Goal: Information Seeking & Learning: Check status

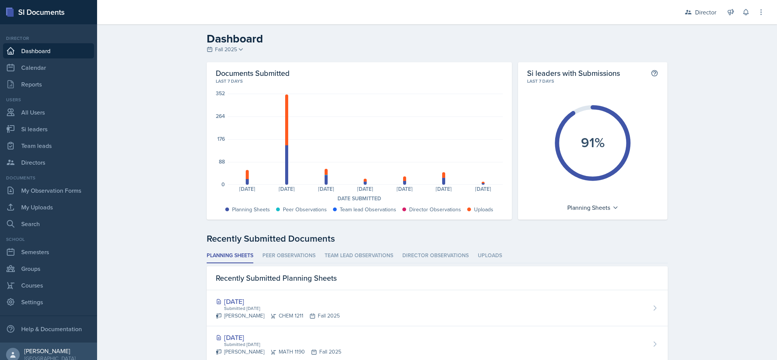
click at [688, 17] on div "Director" at bounding box center [700, 12] width 41 height 14
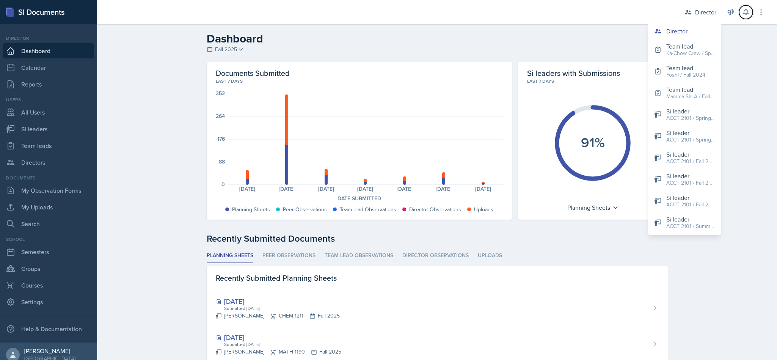
click at [745, 14] on icon at bounding box center [745, 12] width 5 height 6
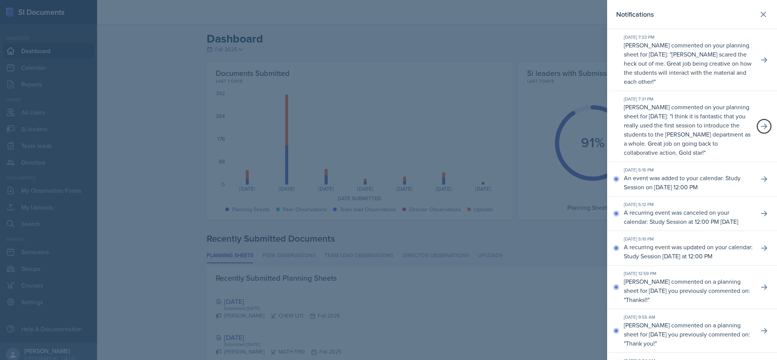
click at [758, 131] on button at bounding box center [765, 126] width 14 height 14
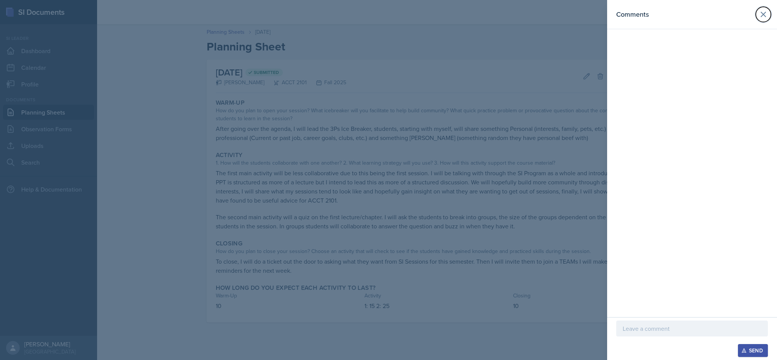
click at [758, 20] on button at bounding box center [763, 14] width 15 height 15
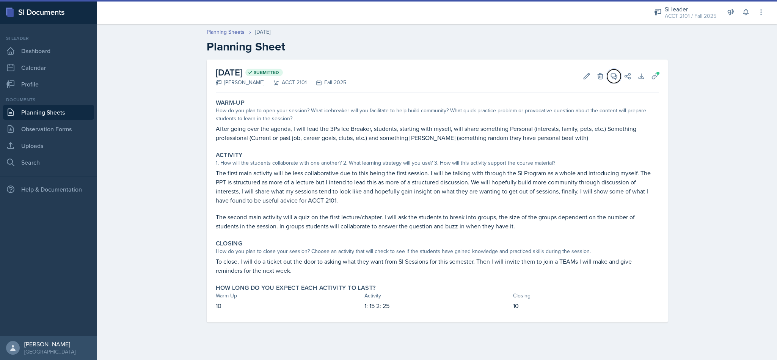
click at [614, 78] on icon at bounding box center [614, 77] width 6 height 6
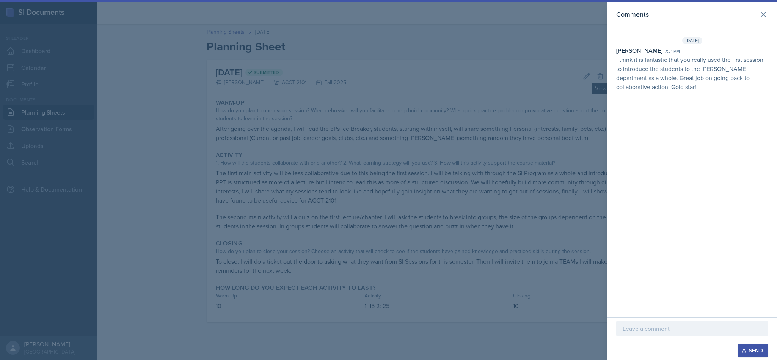
click at [667, 328] on p at bounding box center [692, 328] width 139 height 9
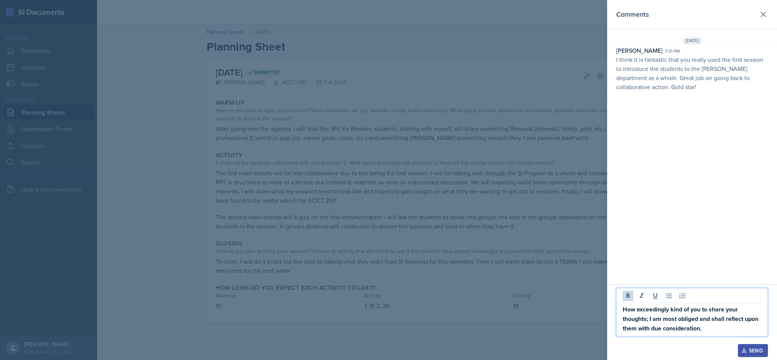
click at [756, 349] on div "Send" at bounding box center [753, 350] width 20 height 6
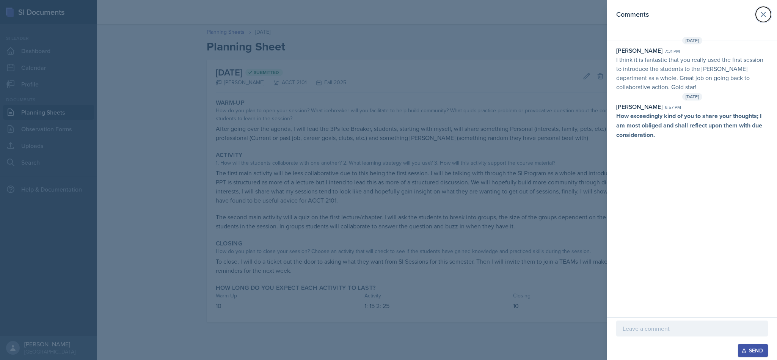
click at [767, 17] on icon at bounding box center [763, 14] width 9 height 9
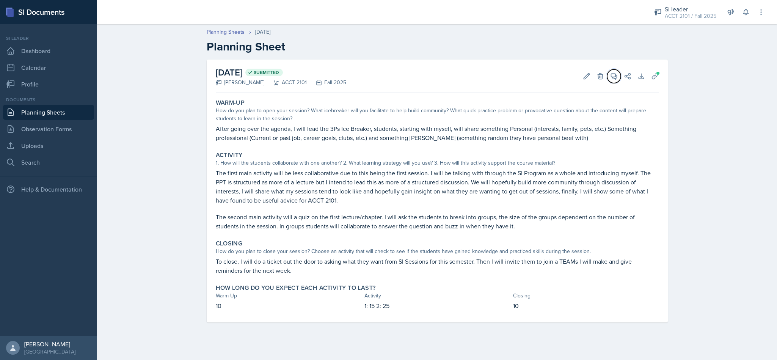
click at [613, 76] on icon at bounding box center [614, 76] width 8 height 8
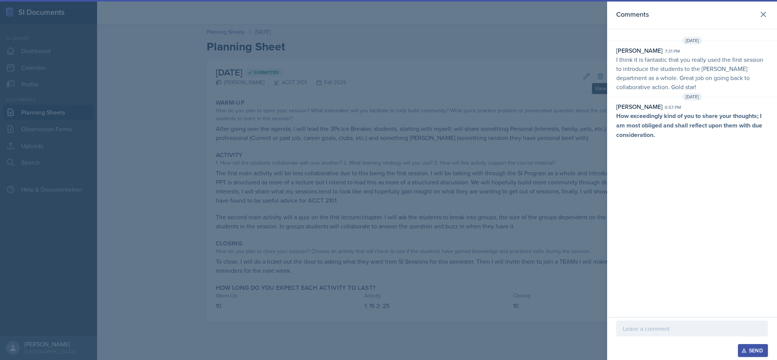
click at [768, 21] on header "Comments" at bounding box center [692, 14] width 170 height 29
click at [761, 19] on icon at bounding box center [763, 14] width 9 height 9
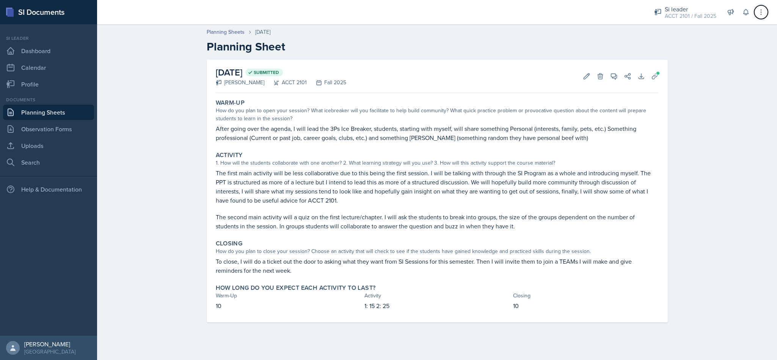
click at [761, 12] on icon at bounding box center [761, 11] width 1 height 5
click at [648, 112] on div "How do you plan to open your session? What icebreaker will you facilitate to he…" at bounding box center [437, 115] width 443 height 16
click at [743, 16] on button at bounding box center [746, 12] width 14 height 14
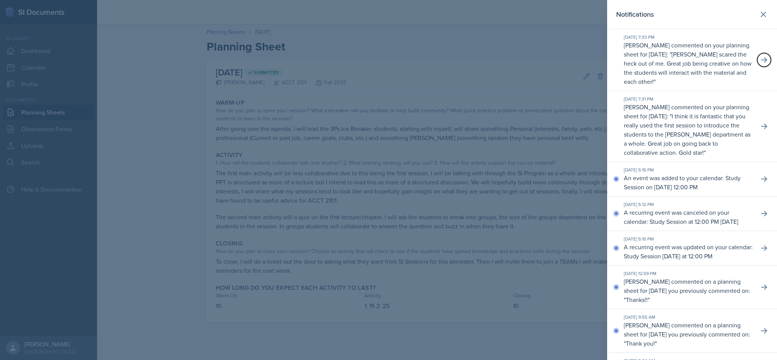
click at [761, 56] on button at bounding box center [765, 60] width 14 height 14
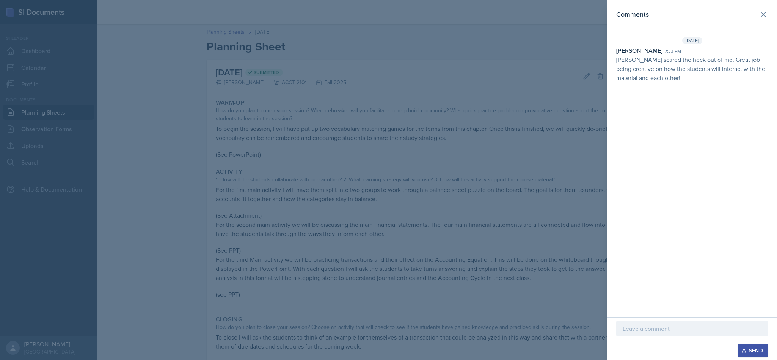
click at [684, 325] on p at bounding box center [692, 328] width 139 height 9
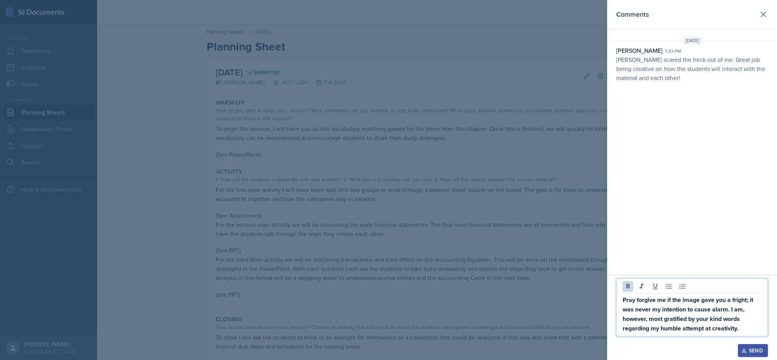
click at [753, 350] on div "Send" at bounding box center [753, 350] width 20 height 6
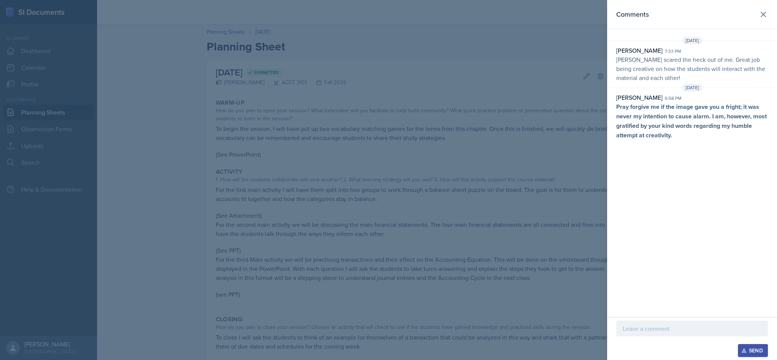
click at [762, 14] on icon at bounding box center [763, 14] width 9 height 9
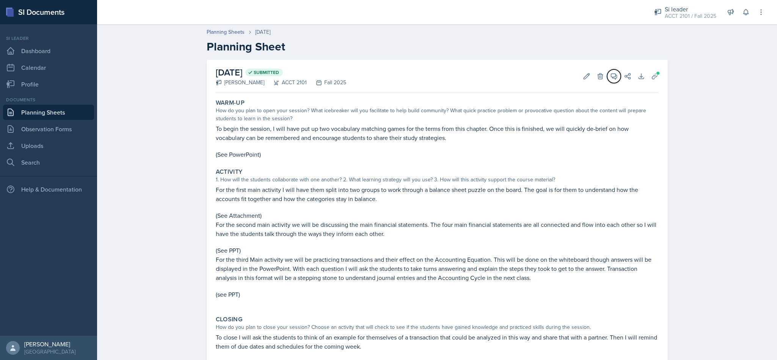
click at [610, 79] on icon at bounding box center [614, 76] width 8 height 8
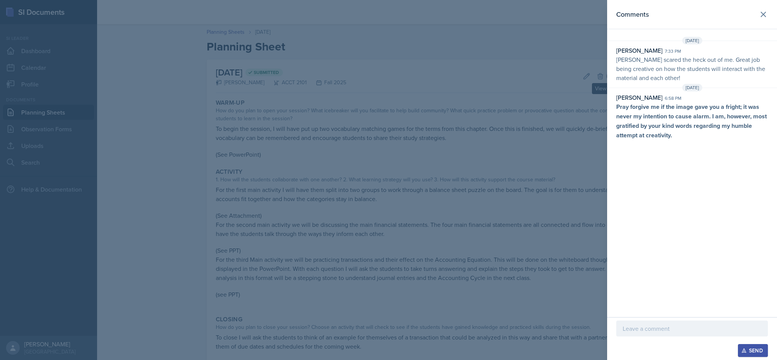
click at [763, 20] on button at bounding box center [763, 14] width 15 height 15
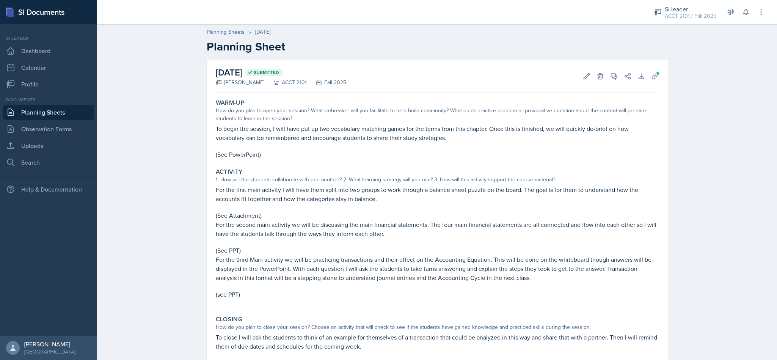
click at [740, 22] on div "Si leader ACCT 2101 / Fall 2025 Director Team lead Ka-Chow Crew / Spring 2025 T…" at bounding box center [704, 12] width 121 height 24
click at [610, 78] on icon at bounding box center [614, 76] width 8 height 8
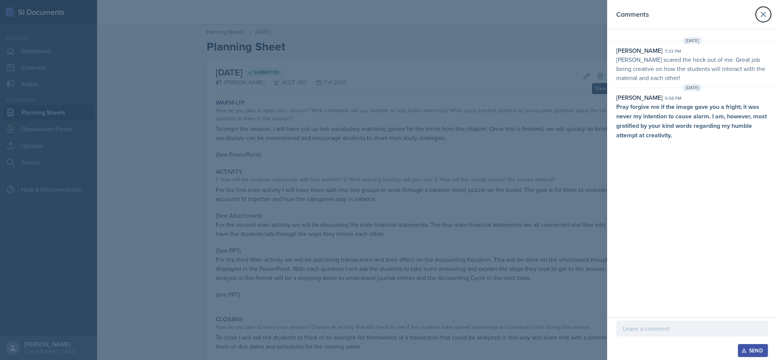
click at [768, 15] on button at bounding box center [763, 14] width 15 height 15
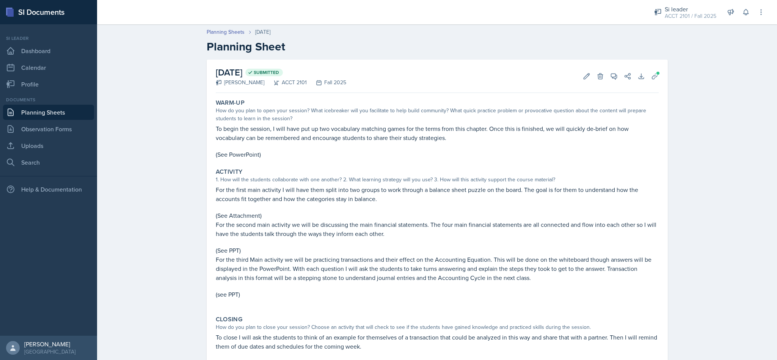
click at [397, 167] on div "Activity 1. How will the students collaborate with one another? 2. What learnin…" at bounding box center [437, 237] width 449 height 145
click at [707, 13] on div "ACCT 2101 / Fall 2025" at bounding box center [691, 16] width 52 height 8
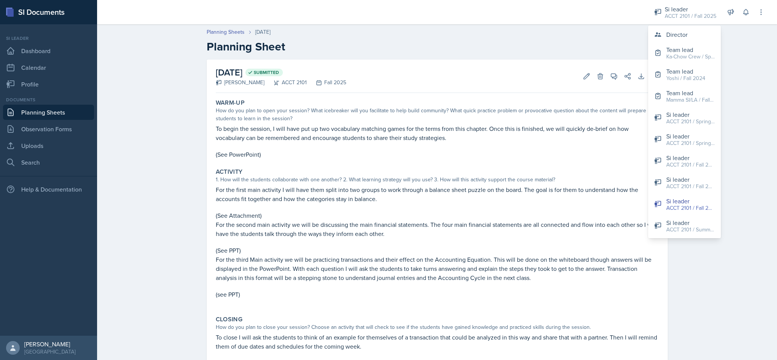
click at [582, 170] on div "Activity" at bounding box center [437, 172] width 443 height 8
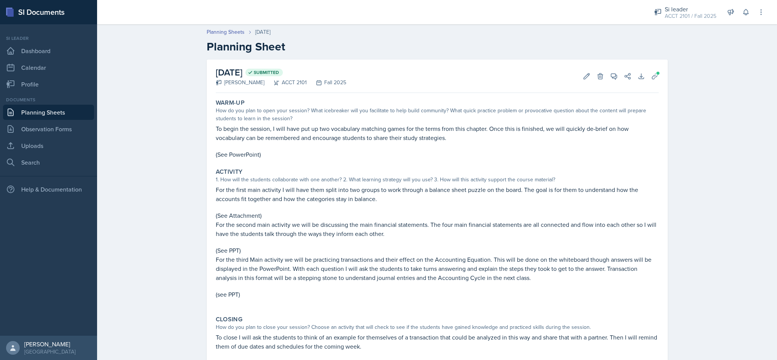
click at [757, 17] on button at bounding box center [761, 12] width 14 height 14
click at [740, 13] on button at bounding box center [746, 12] width 14 height 14
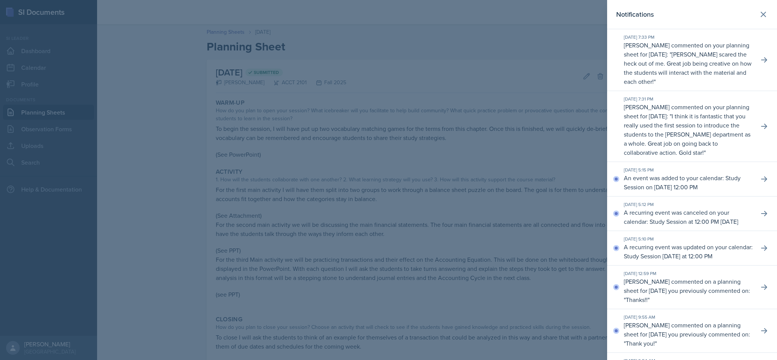
click at [759, 133] on div "[DATE] 7:31 PM [PERSON_NAME] commented on your planning sheet for [DATE]: " I t…" at bounding box center [692, 126] width 170 height 71
click at [761, 123] on button at bounding box center [765, 126] width 14 height 14
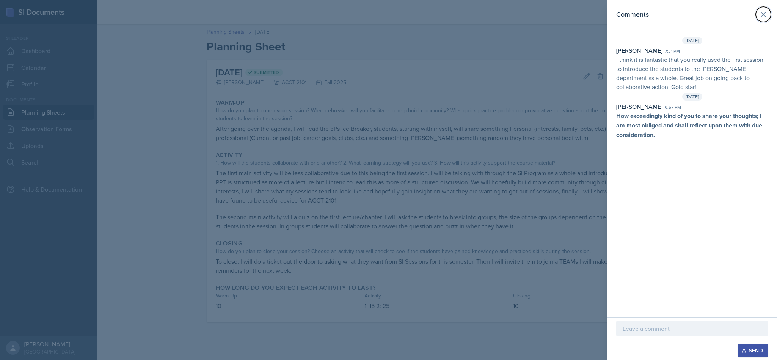
click at [760, 21] on button at bounding box center [763, 14] width 15 height 15
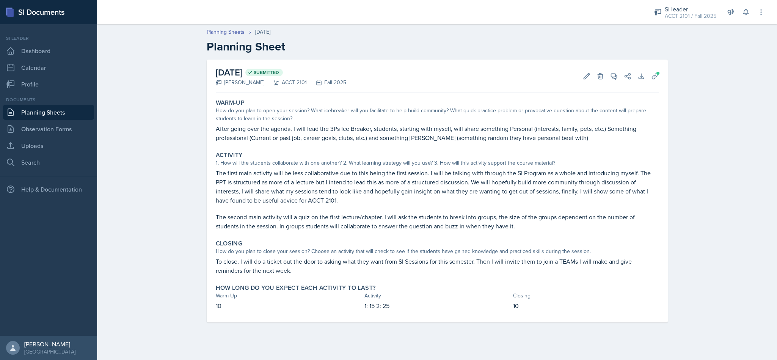
click at [56, 112] on link "Planning Sheets" at bounding box center [48, 112] width 91 height 15
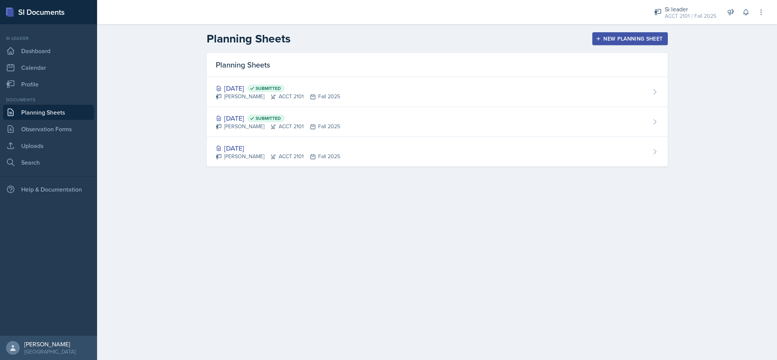
click at [634, 41] on div "New Planning Sheet" at bounding box center [629, 39] width 65 height 6
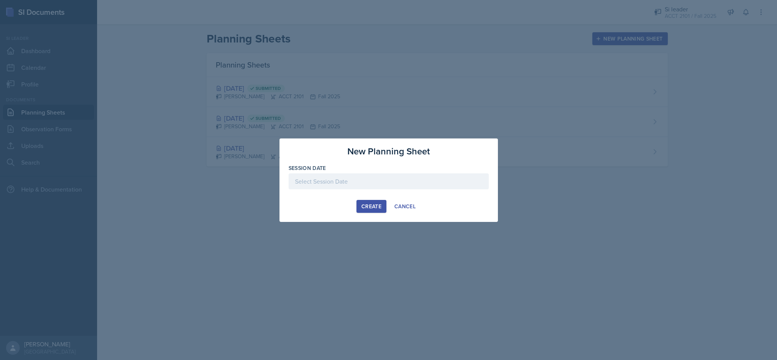
click at [416, 205] on div "Cancel" at bounding box center [405, 206] width 21 height 6
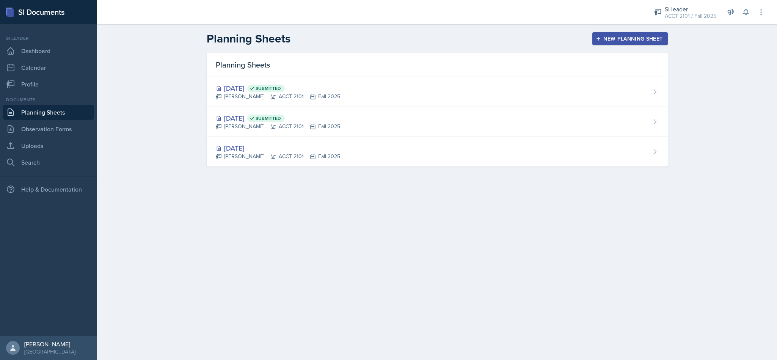
click at [270, 90] on div "[DATE] Submitted" at bounding box center [278, 88] width 124 height 10
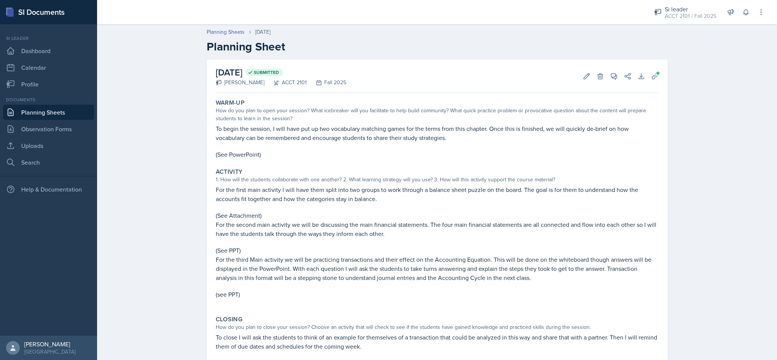
click at [682, 15] on div "ACCT 2101 / Fall 2025" at bounding box center [691, 16] width 52 height 8
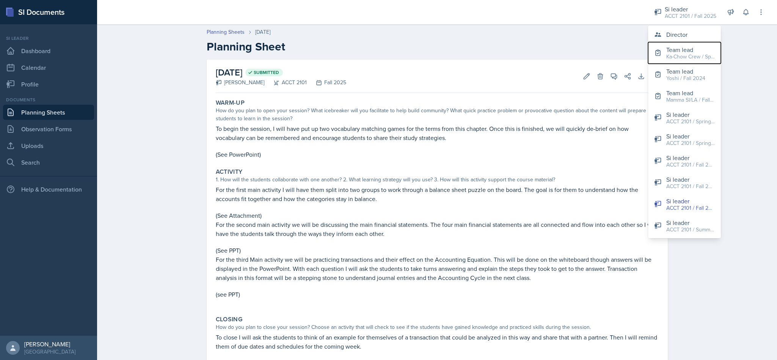
click at [691, 58] on div "Ka-Chow Crew / Spring 2025" at bounding box center [690, 57] width 49 height 8
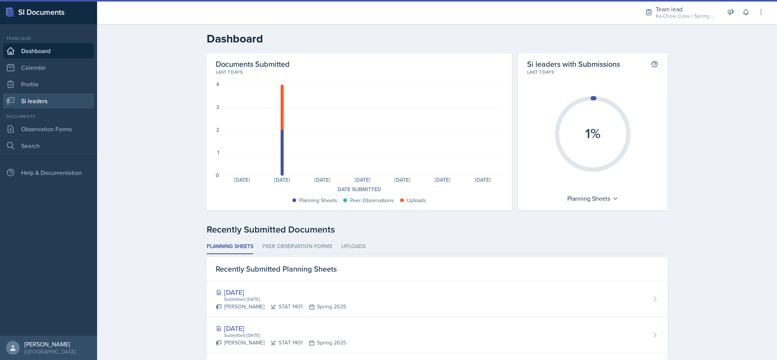
click at [46, 106] on link "Si leaders" at bounding box center [48, 100] width 91 height 15
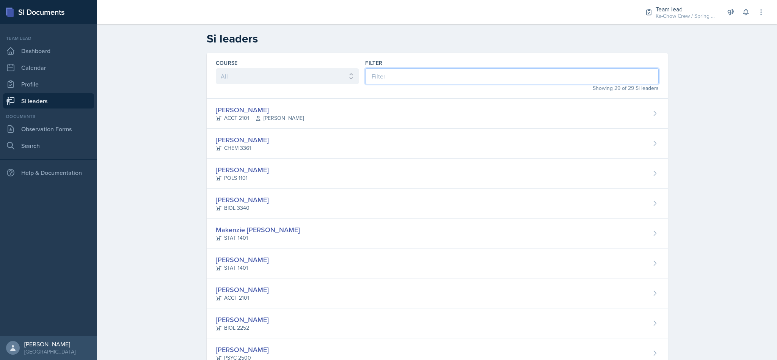
click at [435, 75] on input at bounding box center [511, 76] width 293 height 16
type input "lan"
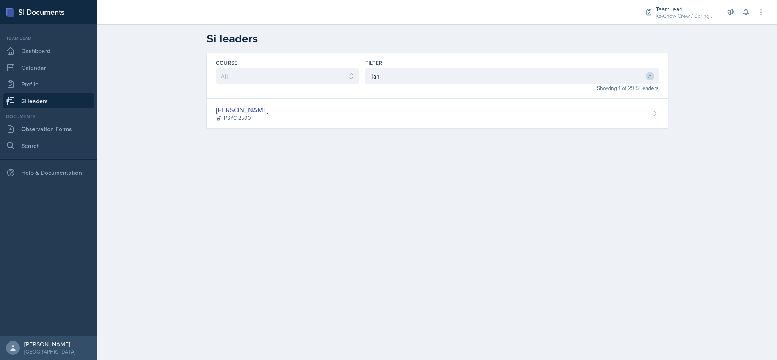
click at [427, 107] on div "[PERSON_NAME] PSYC 2500" at bounding box center [437, 114] width 461 height 30
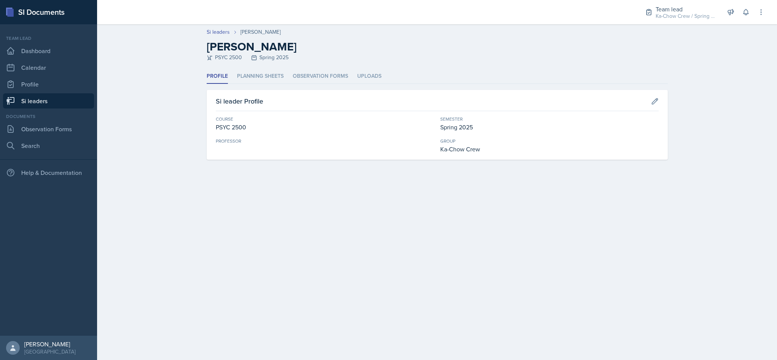
click at [259, 81] on li "Planning Sheets" at bounding box center [260, 76] width 47 height 15
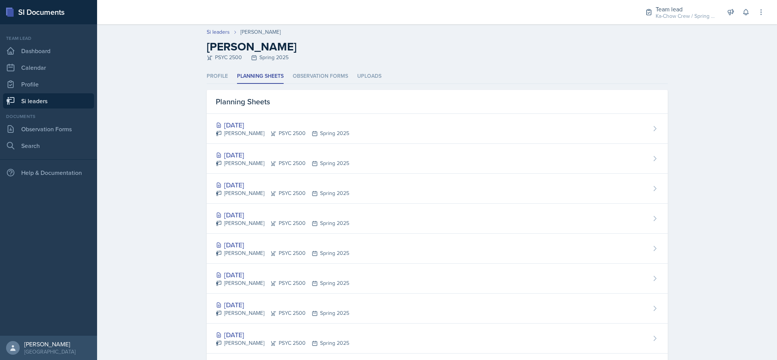
click at [339, 247] on div "[DATE]" at bounding box center [283, 245] width 134 height 10
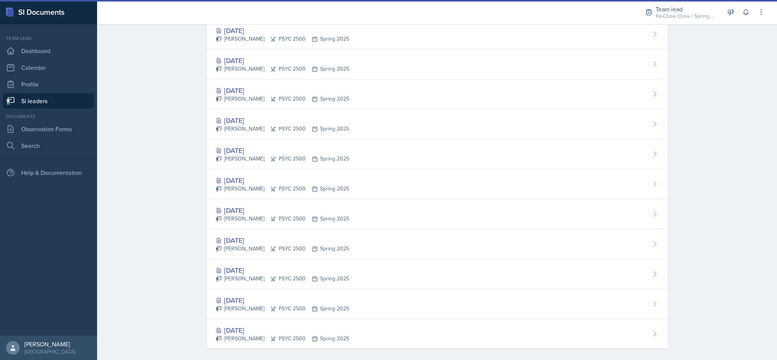
scroll to position [645, 0]
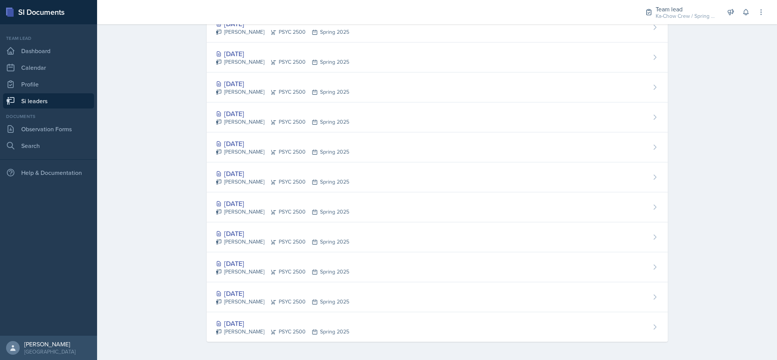
click at [490, 167] on div "[DATE] [PERSON_NAME] PSYC 2500 Spring 2025" at bounding box center [437, 177] width 461 height 30
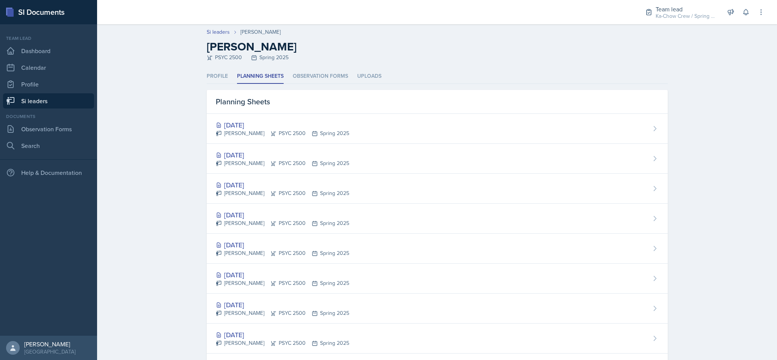
click at [492, 241] on div "[DATE] [PERSON_NAME] PSYC 2500 Spring 2025" at bounding box center [437, 249] width 461 height 30
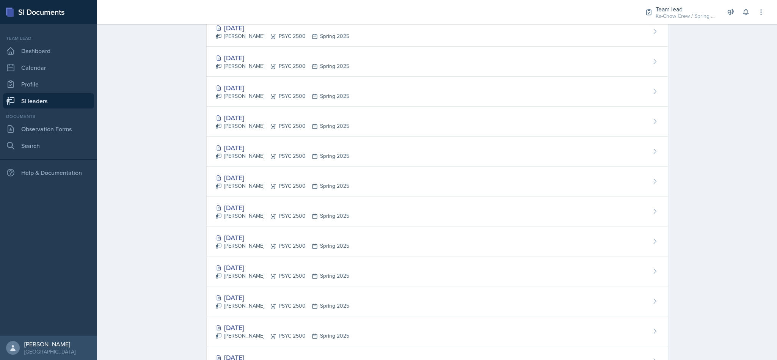
scroll to position [250, 0]
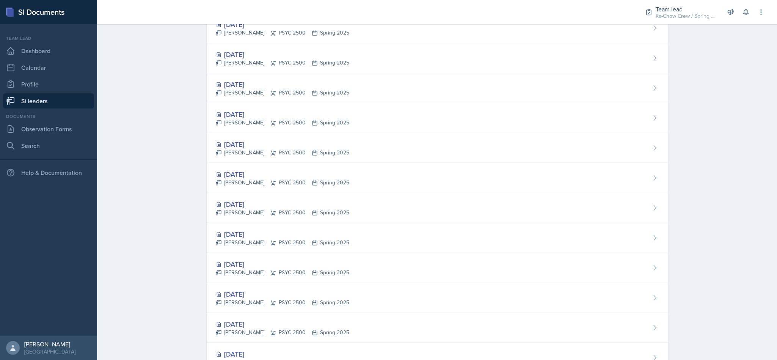
click at [484, 204] on div "[DATE] [PERSON_NAME] PSYC 2500 Spring 2025" at bounding box center [437, 208] width 461 height 30
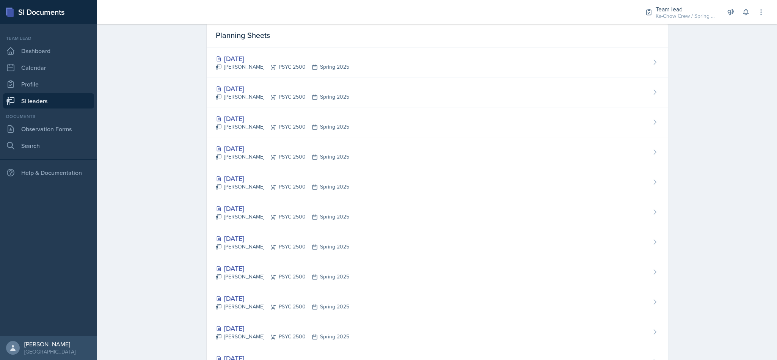
scroll to position [117, 0]
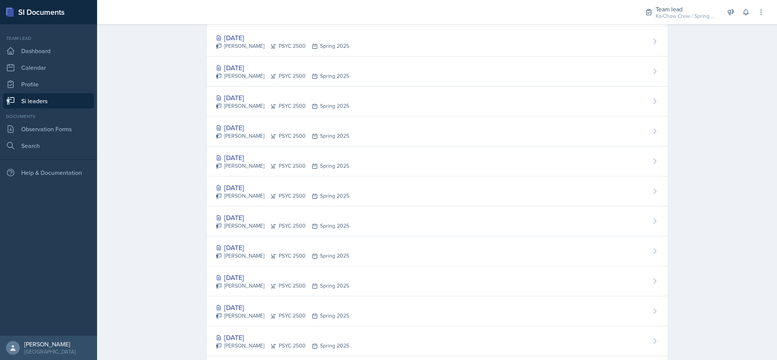
click at [506, 283] on div "[DATE] [PERSON_NAME] PSYC 2500 Spring 2025" at bounding box center [437, 281] width 461 height 30
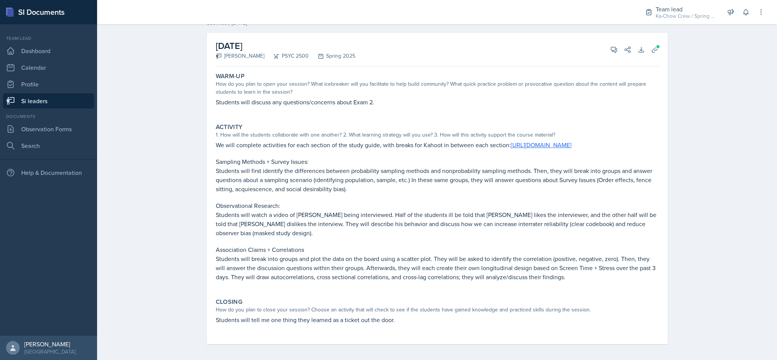
scroll to position [46, 0]
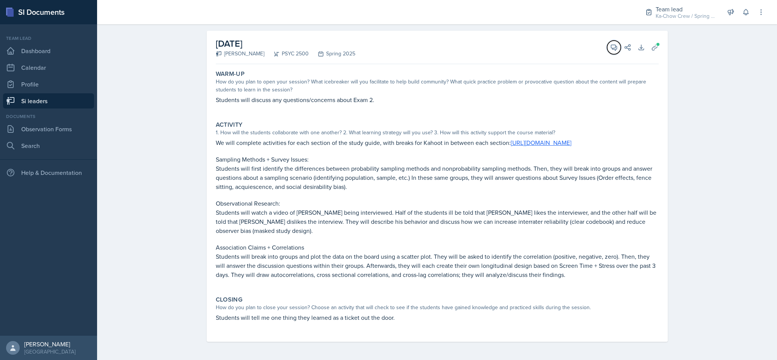
click at [610, 44] on icon at bounding box center [614, 48] width 8 height 8
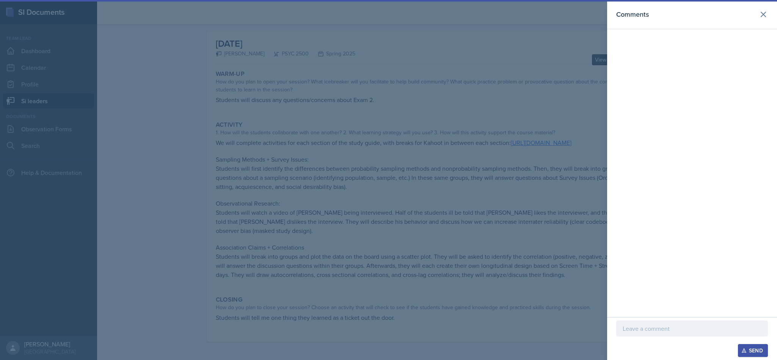
click at [759, 22] on header "Comments" at bounding box center [692, 14] width 170 height 29
click at [767, 14] on icon at bounding box center [763, 14] width 9 height 9
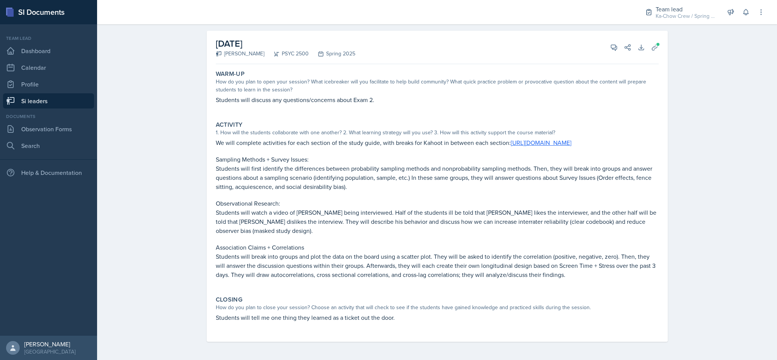
scroll to position [0, 0]
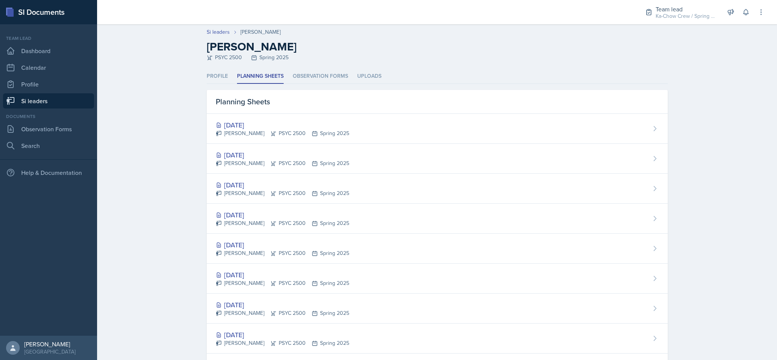
click at [503, 253] on div "[DATE] [PERSON_NAME] PSYC 2500 Spring 2025" at bounding box center [437, 249] width 461 height 30
click at [466, 185] on div "[DATE] [PERSON_NAME] PSYC 2500 Spring 2025" at bounding box center [437, 189] width 461 height 30
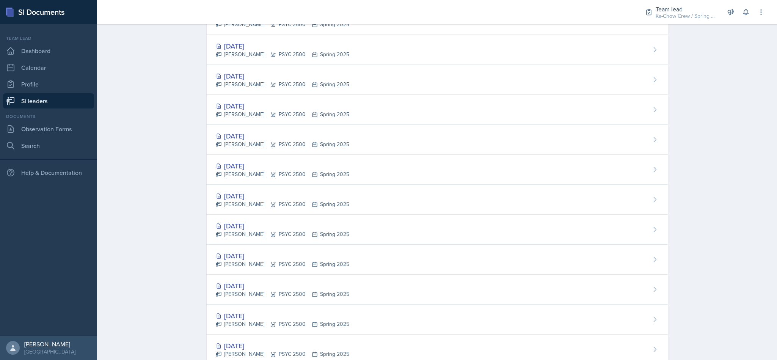
scroll to position [493, 0]
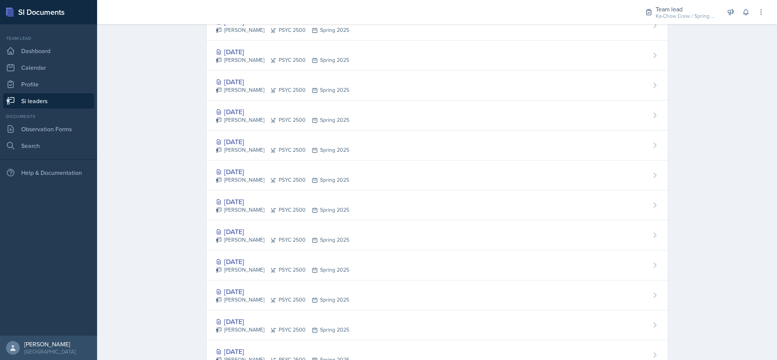
click at [507, 181] on div "[DATE] [PERSON_NAME] PSYC 2500 Spring 2025" at bounding box center [437, 175] width 461 height 30
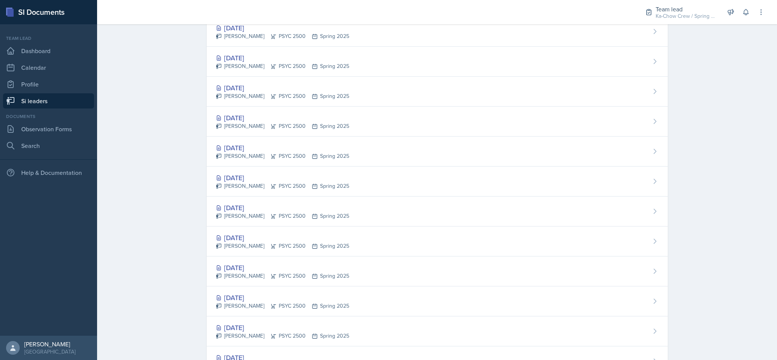
scroll to position [591, 0]
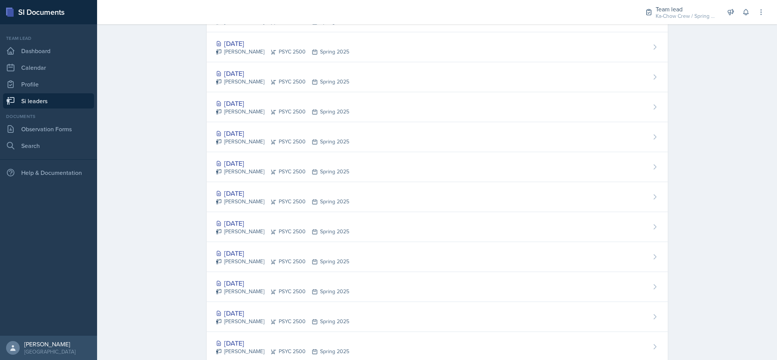
click at [477, 208] on div "[DATE] [PERSON_NAME] PSYC 2500 Spring 2025" at bounding box center [437, 197] width 461 height 30
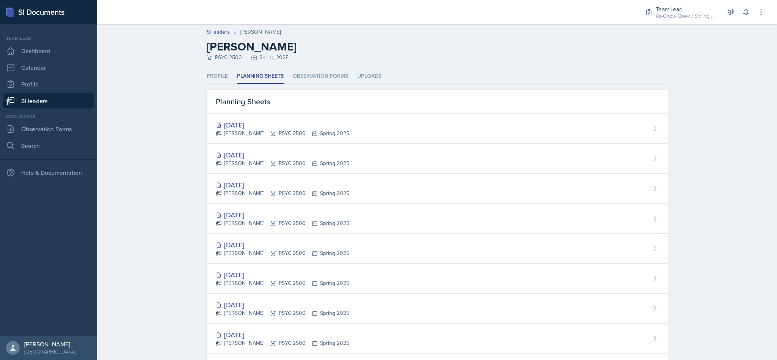
click at [675, 9] on div "Team lead" at bounding box center [686, 9] width 61 height 9
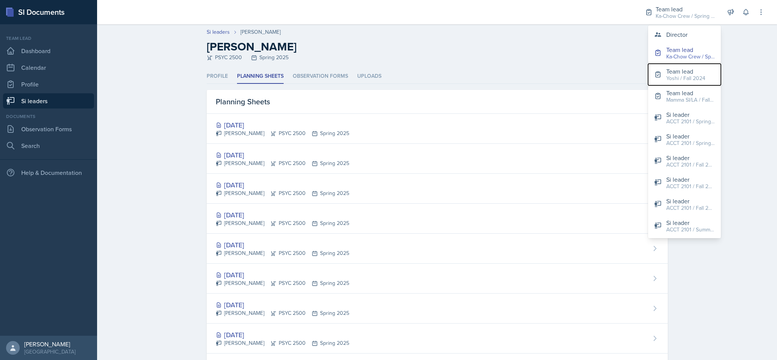
click at [694, 75] on div "Yoshi / Fall 2024" at bounding box center [685, 78] width 39 height 8
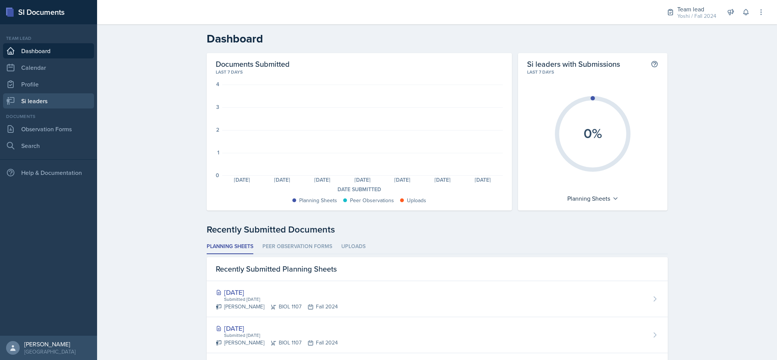
click at [61, 101] on link "Si leaders" at bounding box center [48, 100] width 91 height 15
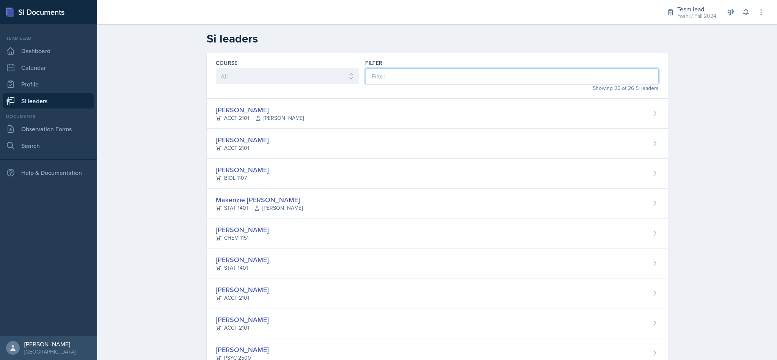
click at [521, 79] on input at bounding box center [511, 76] width 293 height 16
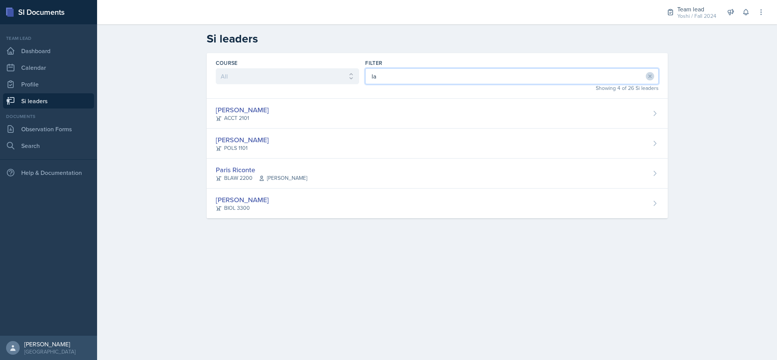
type input "l"
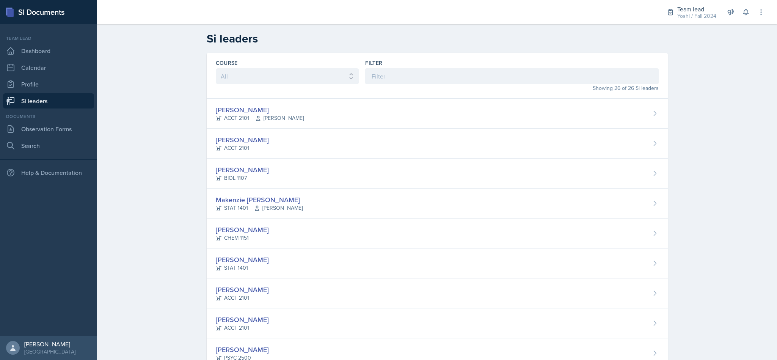
click at [700, 11] on div "Team lead" at bounding box center [696, 9] width 39 height 9
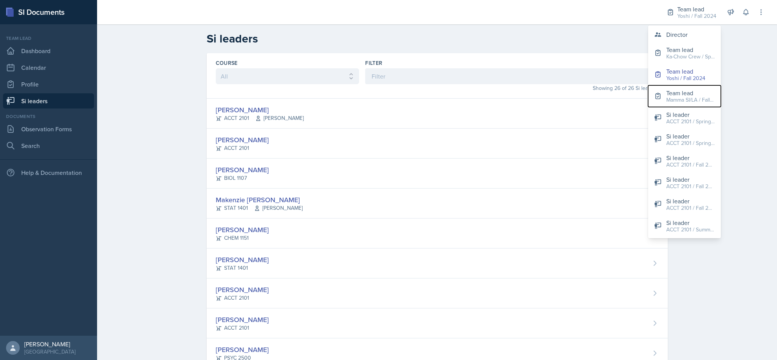
click at [696, 96] on div "Mamma SI/LA / Fall 2025" at bounding box center [690, 100] width 49 height 8
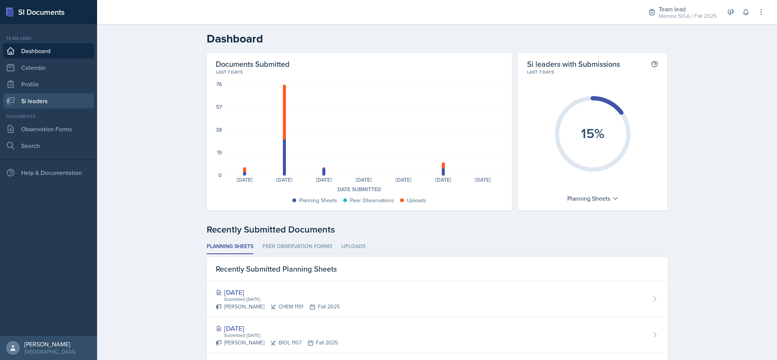
click at [61, 99] on link "Si leaders" at bounding box center [48, 100] width 91 height 15
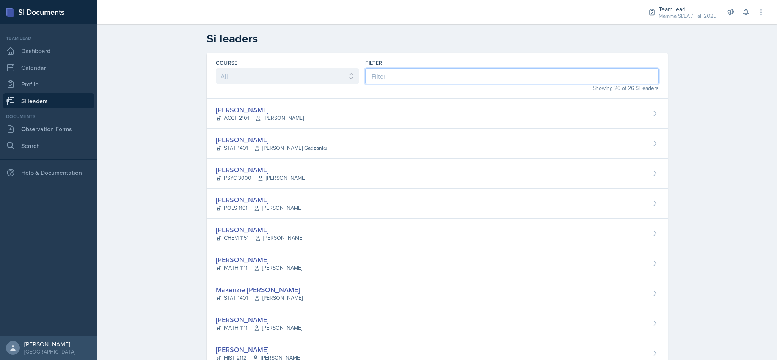
click at [423, 77] on input at bounding box center [511, 76] width 293 height 16
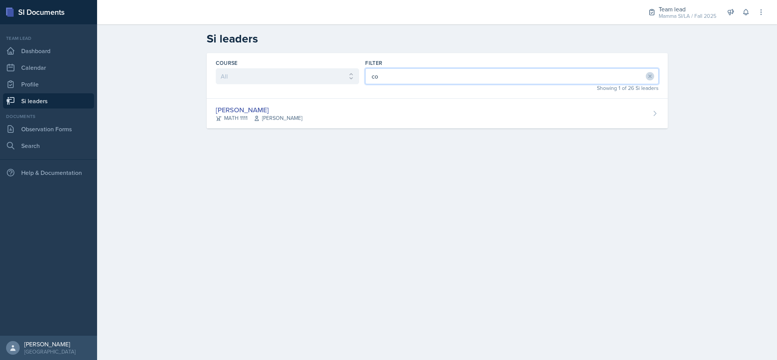
type input "c"
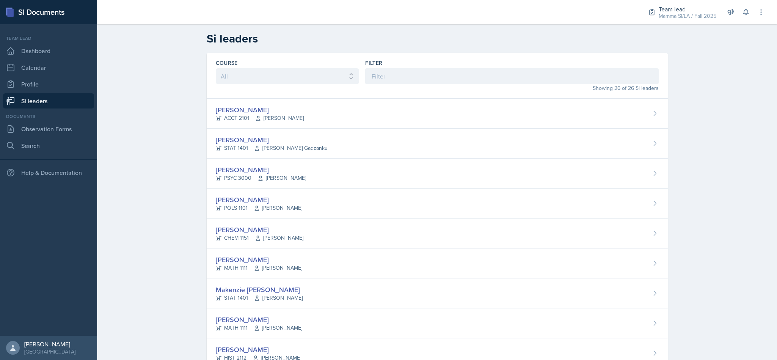
click at [679, 9] on div "Team lead" at bounding box center [688, 9] width 58 height 9
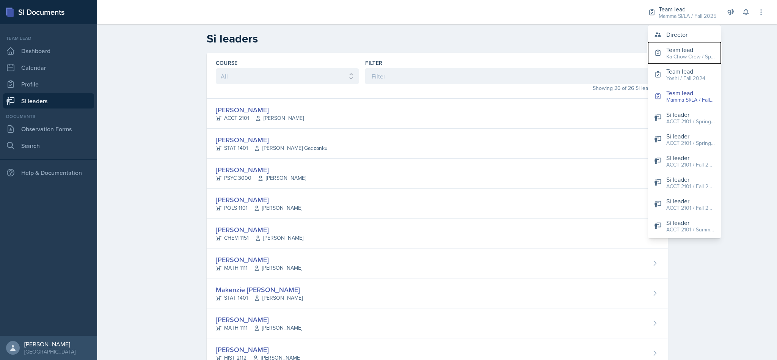
click at [692, 56] on div "Ka-Chow Crew / Spring 2025" at bounding box center [690, 57] width 49 height 8
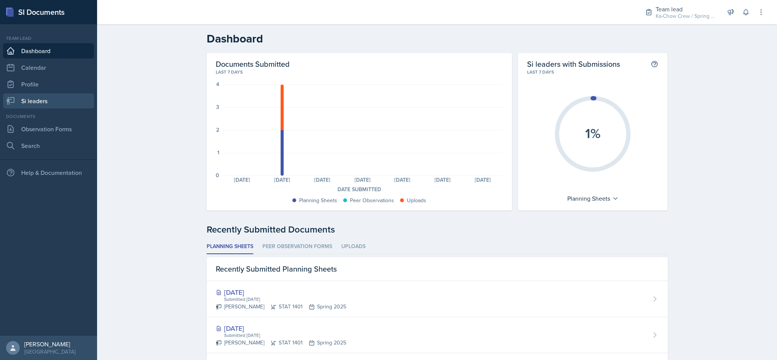
click at [47, 97] on link "Si leaders" at bounding box center [48, 100] width 91 height 15
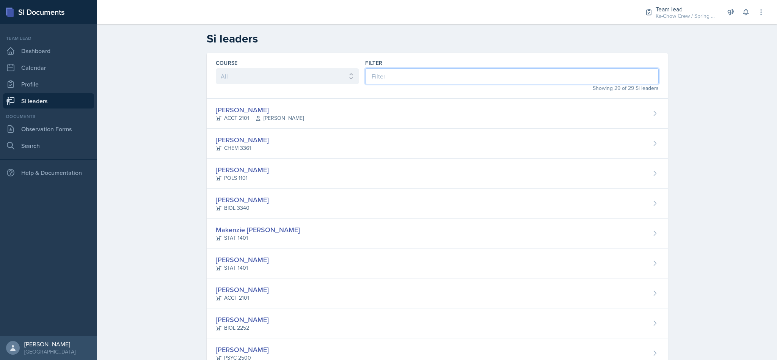
click at [437, 79] on input at bounding box center [511, 76] width 293 height 16
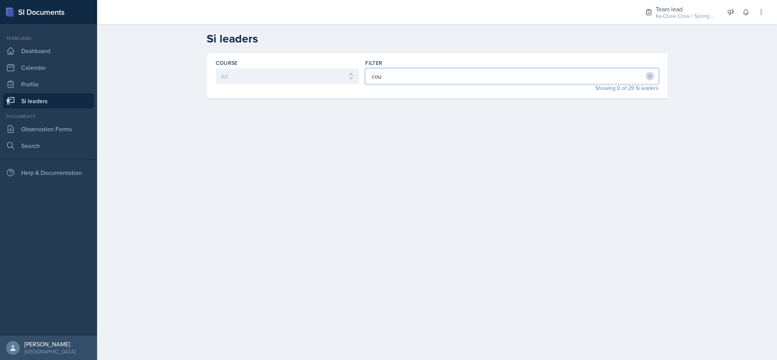
type input "co"
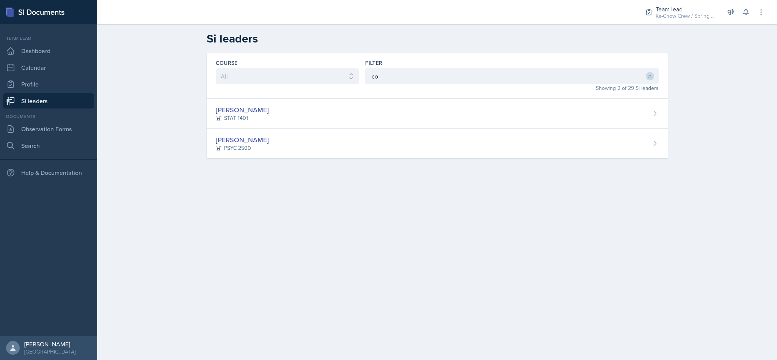
click at [552, 113] on div "[PERSON_NAME] STAT 1401" at bounding box center [437, 114] width 461 height 30
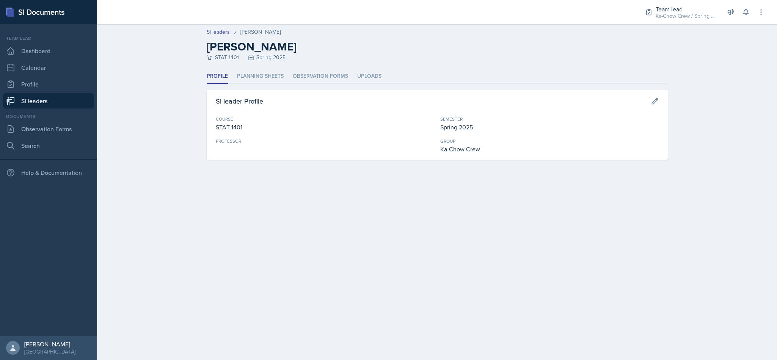
click at [267, 80] on li "Planning Sheets" at bounding box center [260, 76] width 47 height 15
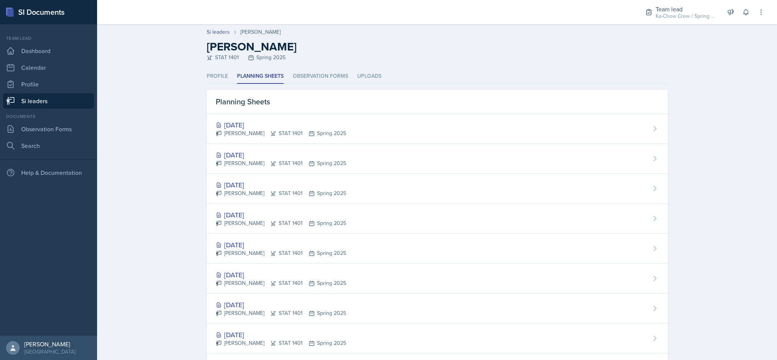
click at [429, 260] on div "[DATE] [PERSON_NAME] STAT 1401 Spring 2025" at bounding box center [437, 249] width 461 height 30
click at [467, 310] on div "[DATE] [PERSON_NAME] STAT 1401 Spring 2025" at bounding box center [437, 309] width 461 height 30
click at [342, 75] on li "Observation Forms" at bounding box center [320, 76] width 55 height 15
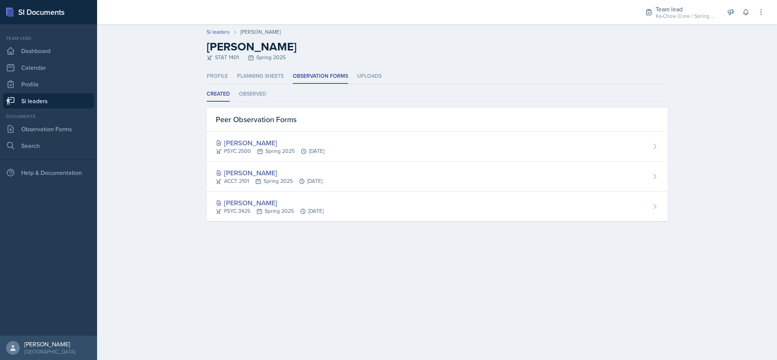
click at [368, 75] on li "Uploads" at bounding box center [369, 76] width 24 height 15
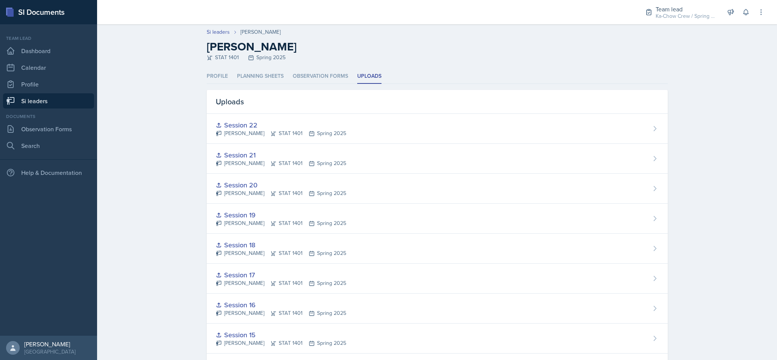
click at [256, 78] on li "Planning Sheets" at bounding box center [260, 76] width 47 height 15
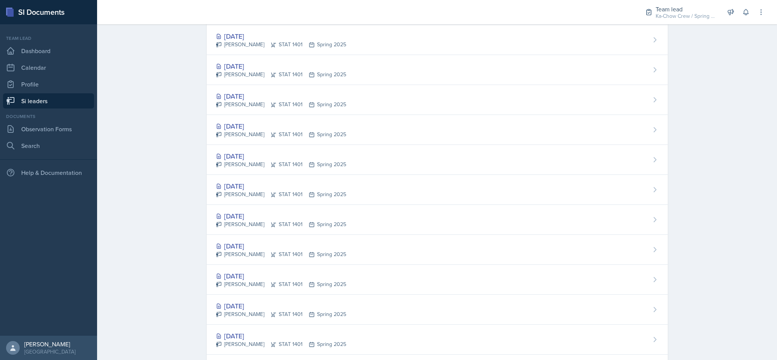
scroll to position [124, 0]
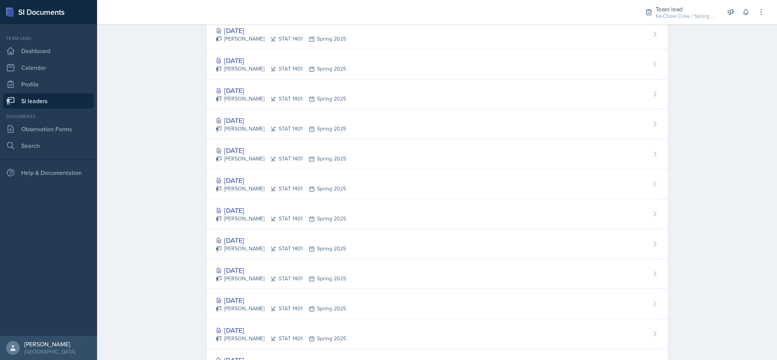
click at [488, 216] on div "[DATE] [PERSON_NAME] STAT 1401 Spring 2025" at bounding box center [437, 214] width 461 height 30
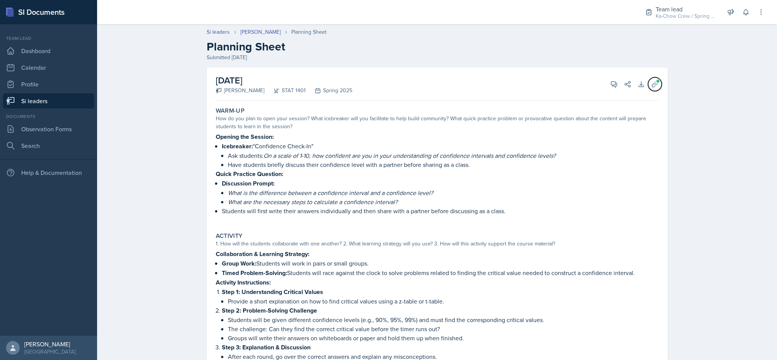
click at [651, 82] on icon at bounding box center [655, 84] width 8 height 8
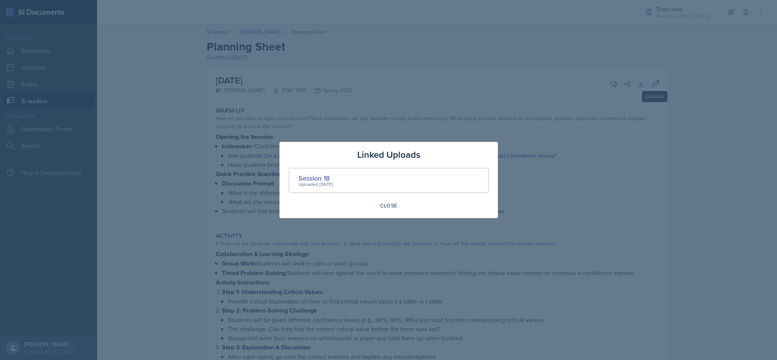
click at [596, 206] on div at bounding box center [388, 180] width 777 height 360
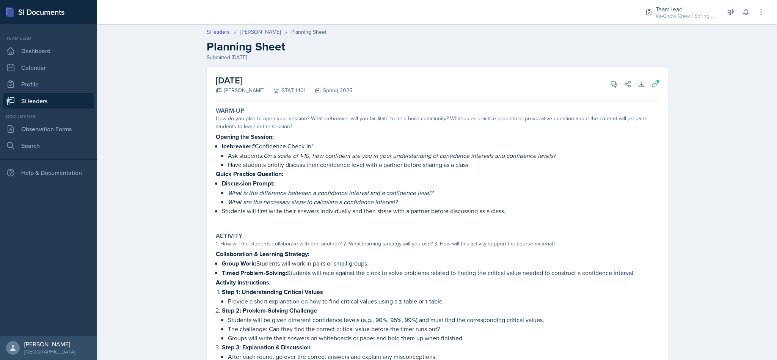
click at [624, 82] on icon at bounding box center [628, 84] width 8 height 8
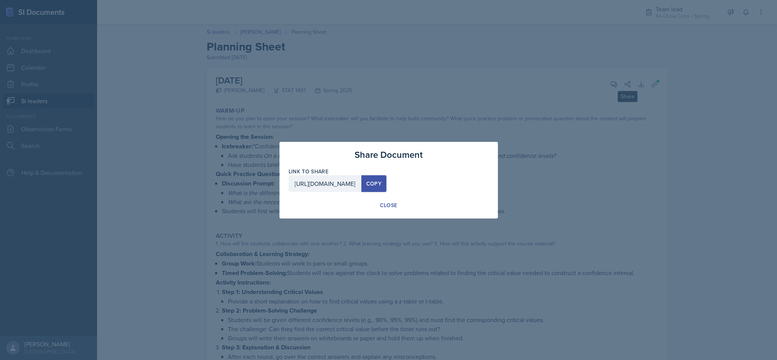
click at [382, 185] on div "Copy" at bounding box center [373, 184] width 15 height 6
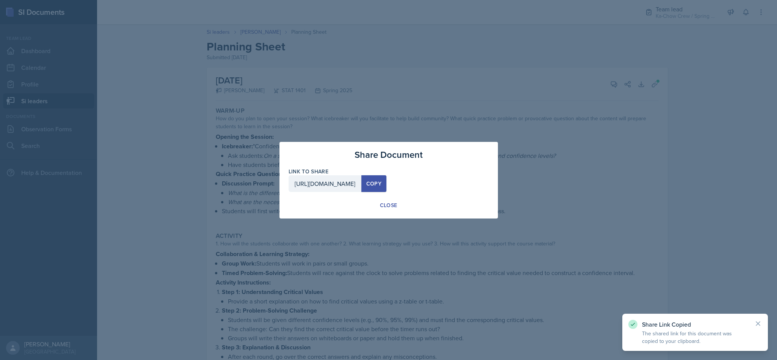
click at [539, 140] on div at bounding box center [388, 180] width 777 height 360
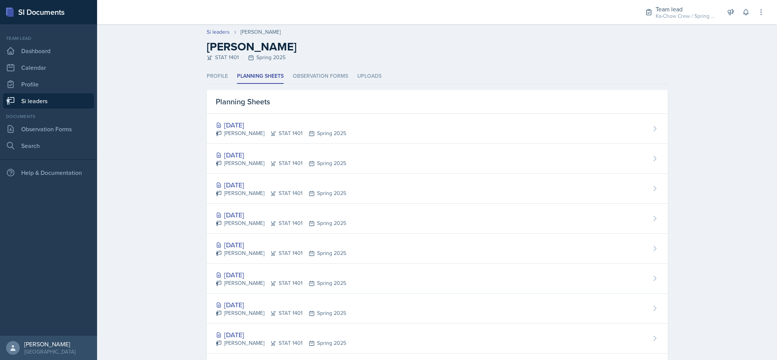
click at [65, 98] on link "Si leaders" at bounding box center [48, 100] width 91 height 15
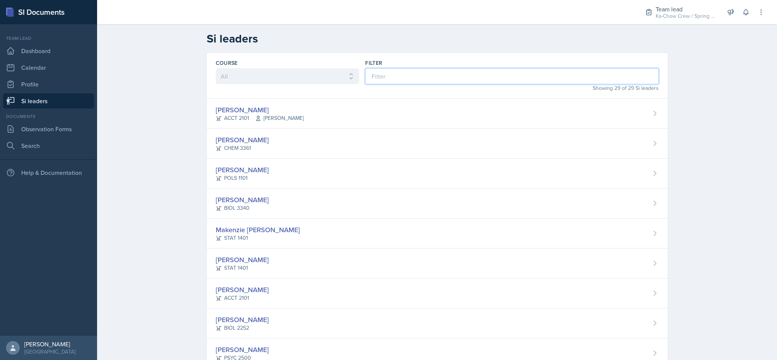
click at [488, 74] on input at bounding box center [511, 76] width 293 height 16
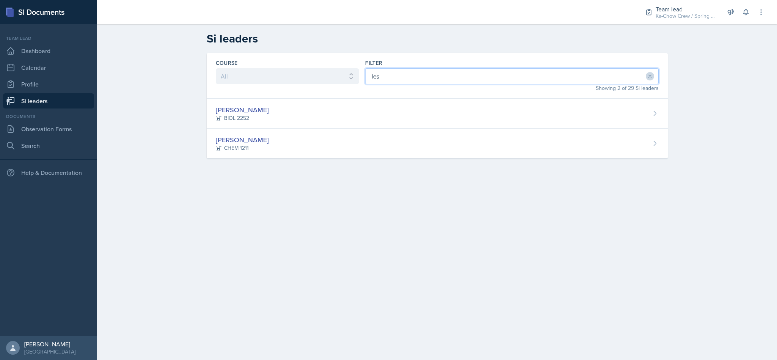
type input "lesl"
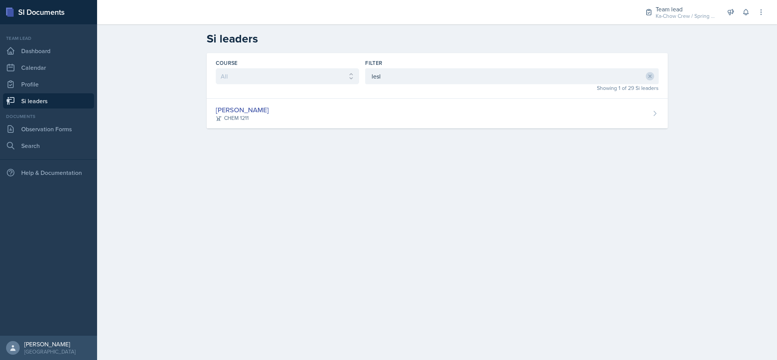
click at [475, 110] on div "[PERSON_NAME] CHEM 1211" at bounding box center [437, 114] width 461 height 30
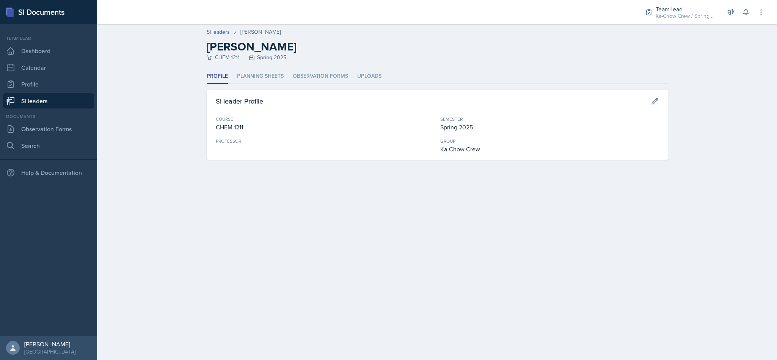
click at [273, 80] on li "Planning Sheets" at bounding box center [260, 76] width 47 height 15
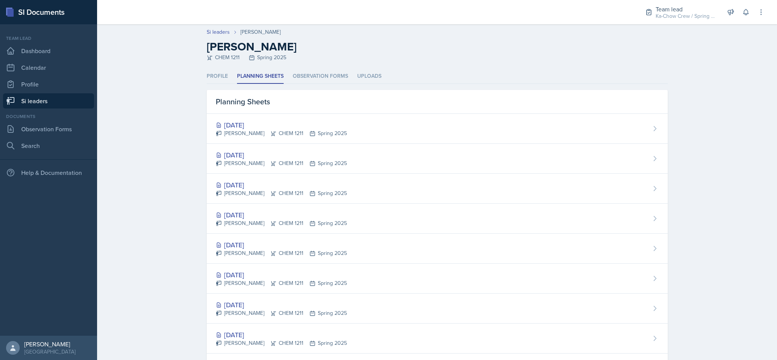
click at [401, 262] on div "[DATE] [PERSON_NAME] CHEM 1211 Spring 2025" at bounding box center [437, 249] width 461 height 30
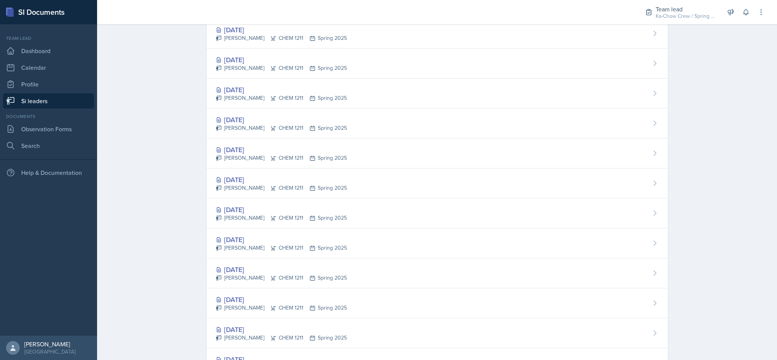
scroll to position [615, 0]
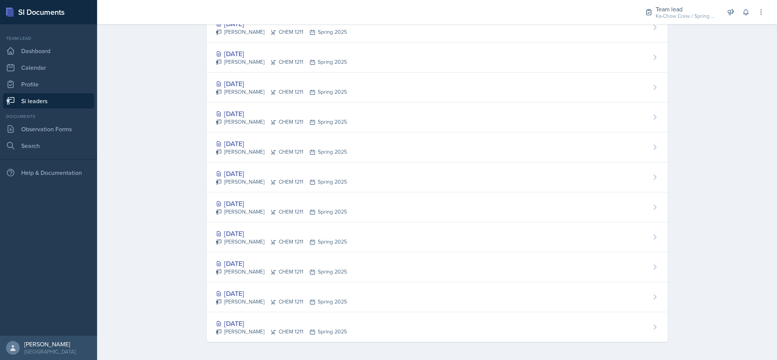
click at [486, 139] on div "[DATE] [PERSON_NAME] CHEM 1211 Spring 2025" at bounding box center [437, 147] width 461 height 30
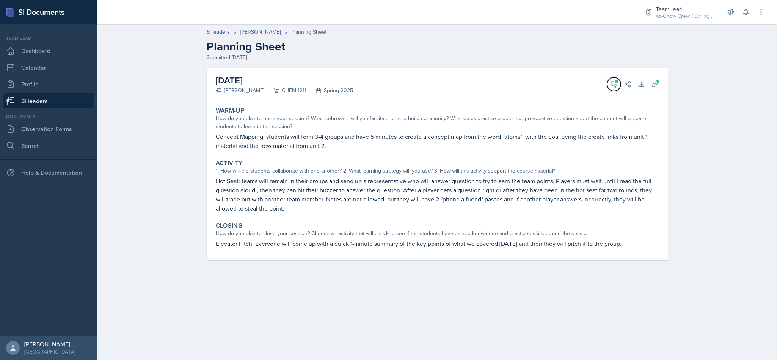
click at [614, 84] on icon at bounding box center [614, 84] width 8 height 8
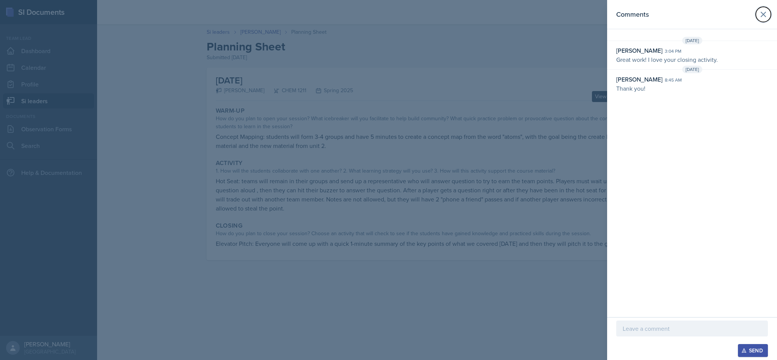
click at [758, 20] on button at bounding box center [763, 14] width 15 height 15
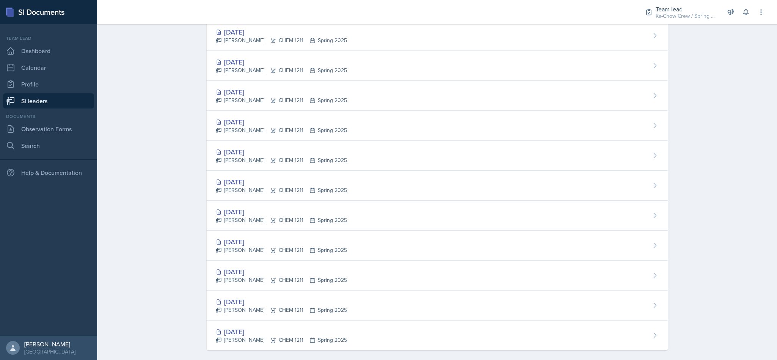
scroll to position [615, 0]
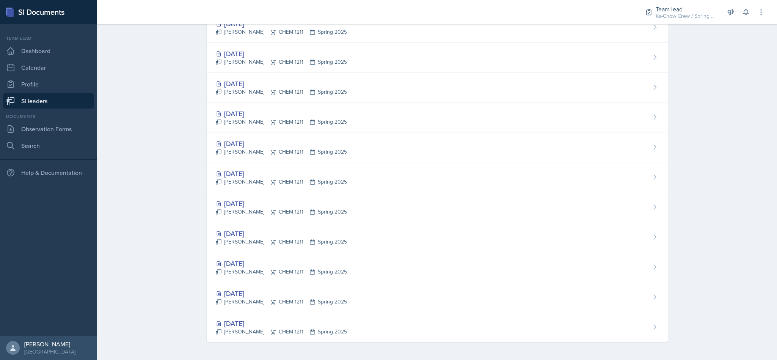
click at [465, 65] on div "[DATE] [PERSON_NAME] CHEM 1211 Spring 2025" at bounding box center [437, 57] width 461 height 30
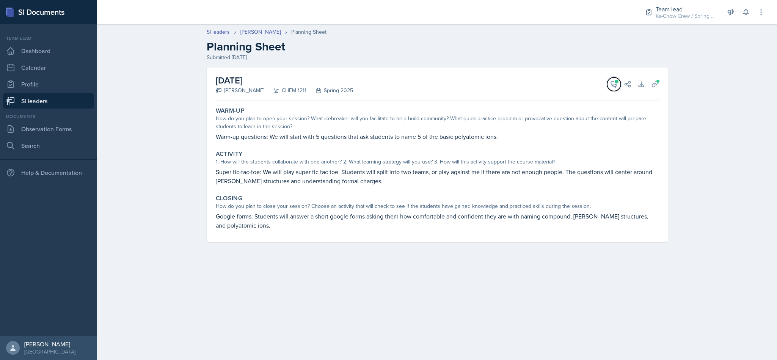
click at [612, 83] on icon at bounding box center [614, 84] width 8 height 8
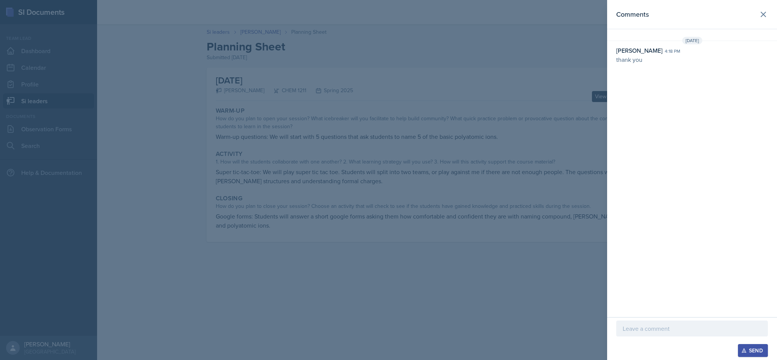
click at [758, 21] on header "Comments" at bounding box center [692, 14] width 170 height 29
click at [759, 17] on icon at bounding box center [763, 14] width 9 height 9
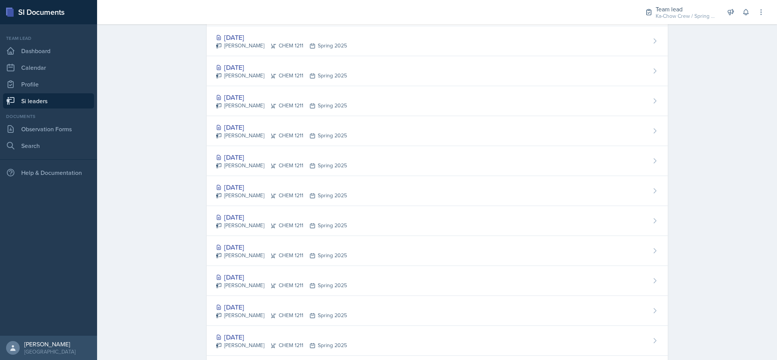
scroll to position [88, 0]
click at [437, 263] on div "[DATE] [PERSON_NAME] CHEM 1211 Spring 2025" at bounding box center [437, 251] width 461 height 30
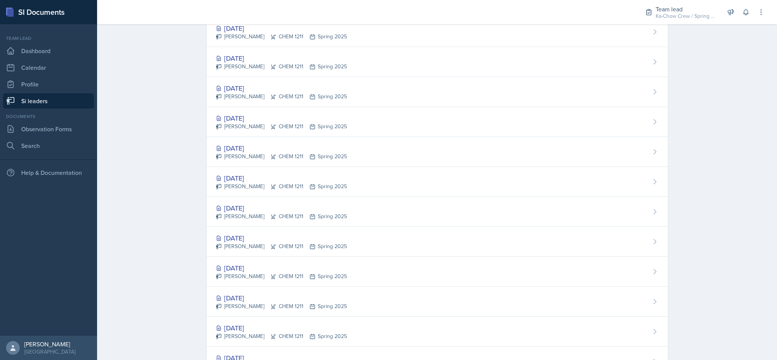
scroll to position [199, 0]
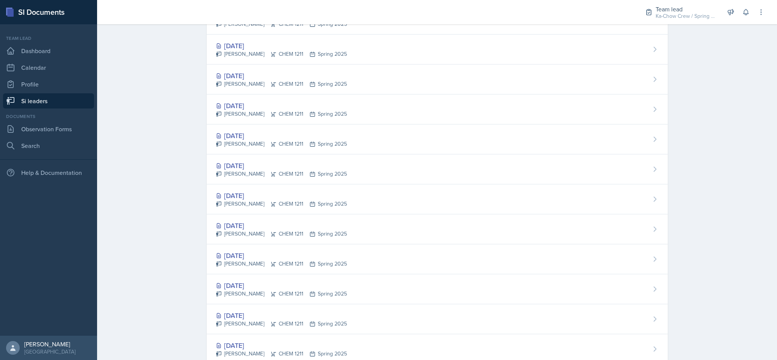
click at [436, 236] on div "[DATE] [PERSON_NAME] CHEM 1211 Spring 2025" at bounding box center [437, 229] width 461 height 30
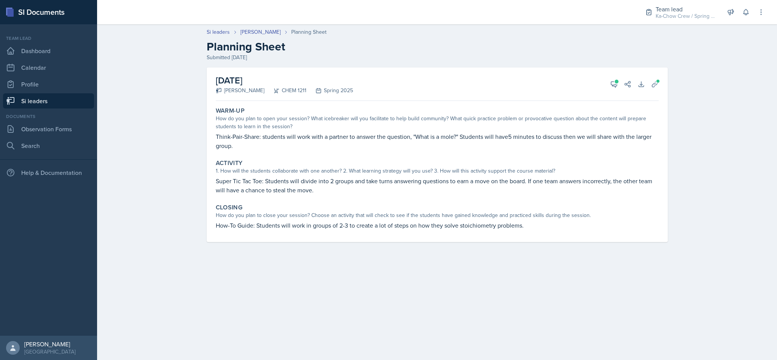
click at [65, 106] on link "Si leaders" at bounding box center [48, 100] width 91 height 15
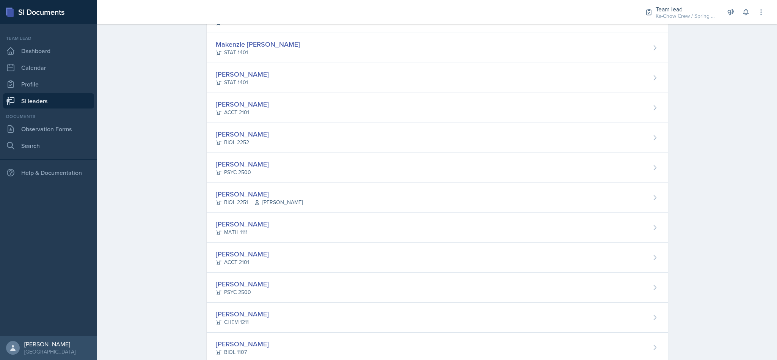
scroll to position [197, 0]
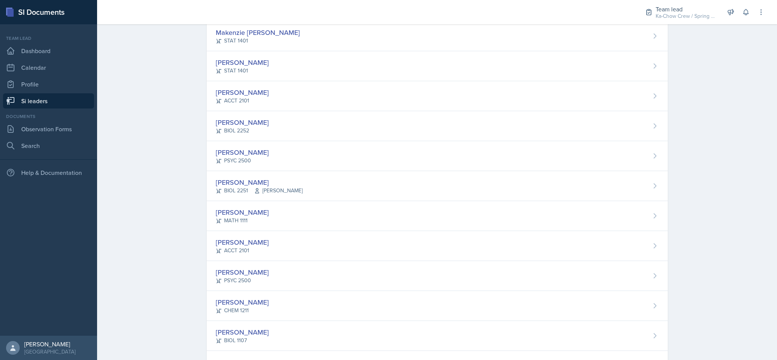
click at [531, 287] on div "[PERSON_NAME] PSYC 2500" at bounding box center [437, 276] width 461 height 30
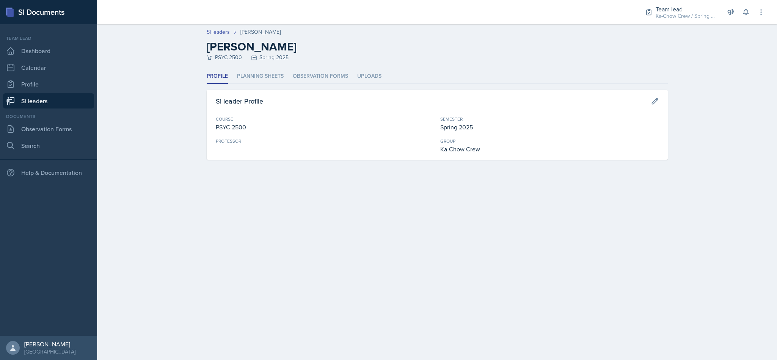
click at [272, 81] on li "Planning Sheets" at bounding box center [260, 76] width 47 height 15
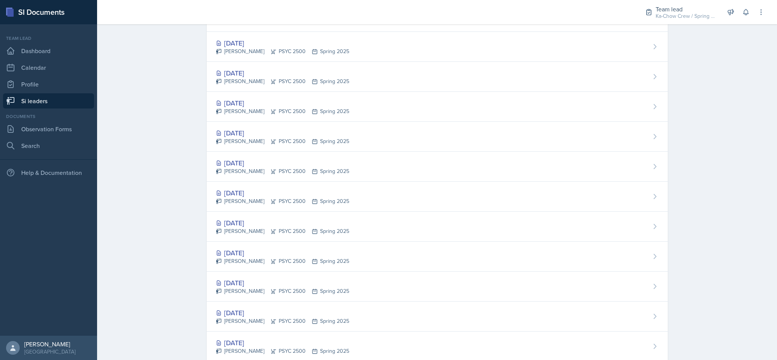
scroll to position [645, 0]
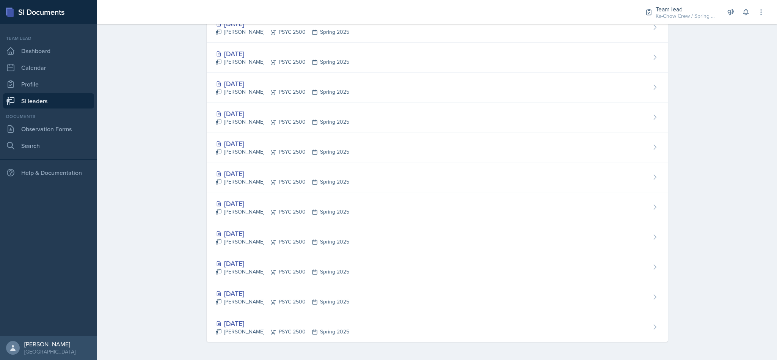
click at [477, 175] on div "[DATE] [PERSON_NAME] PSYC 2500 Spring 2025" at bounding box center [437, 177] width 461 height 30
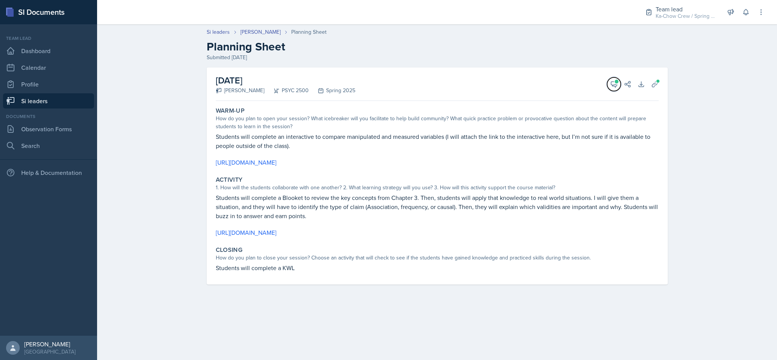
click at [615, 85] on icon at bounding box center [614, 84] width 8 height 8
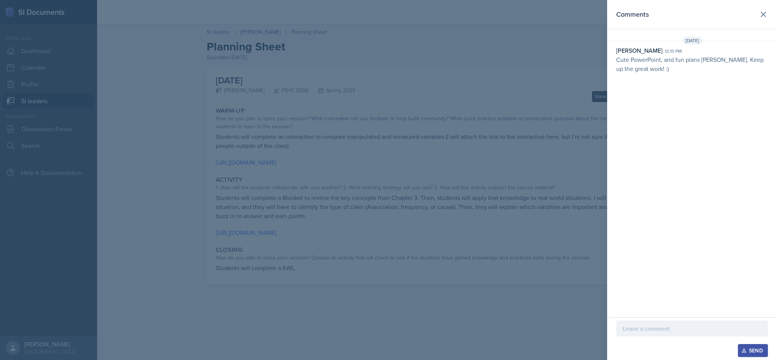
click at [776, 28] on header "Comments" at bounding box center [692, 14] width 170 height 29
click at [766, 16] on icon at bounding box center [763, 14] width 5 height 5
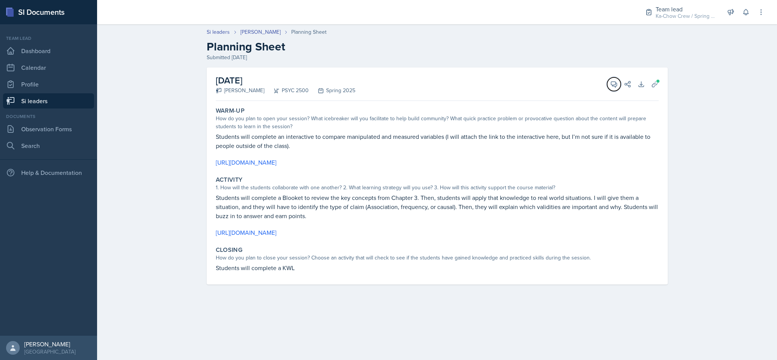
click at [617, 81] on span at bounding box center [617, 82] width 4 height 4
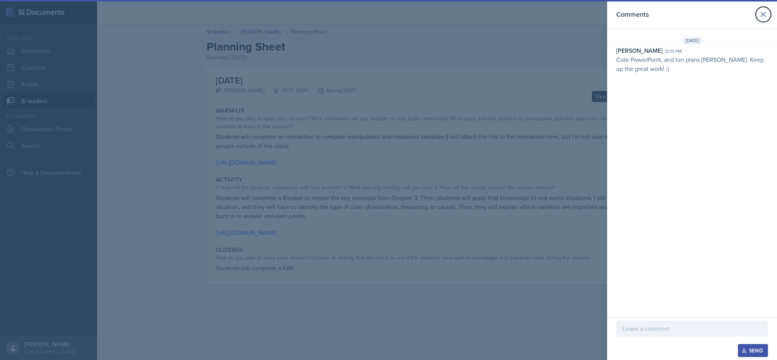
click at [762, 17] on icon at bounding box center [763, 14] width 9 height 9
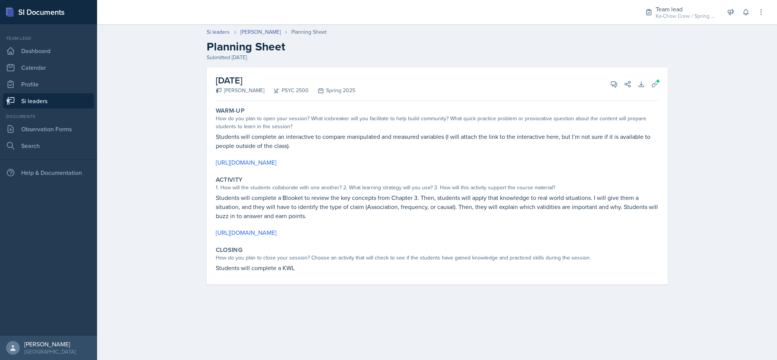
click at [625, 84] on icon at bounding box center [628, 84] width 8 height 8
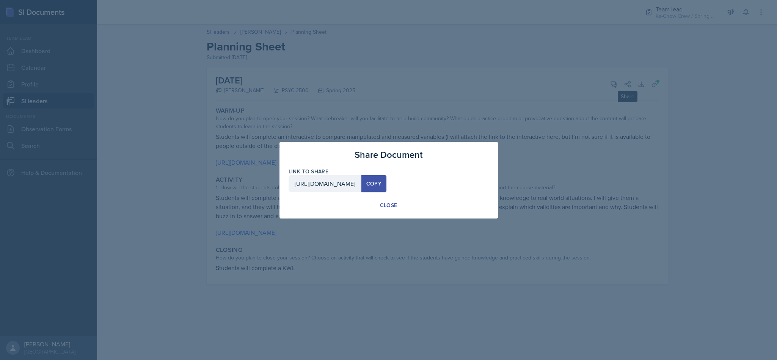
click at [382, 181] on div "Copy" at bounding box center [373, 184] width 15 height 6
click at [390, 209] on button "Close" at bounding box center [389, 205] width 30 height 14
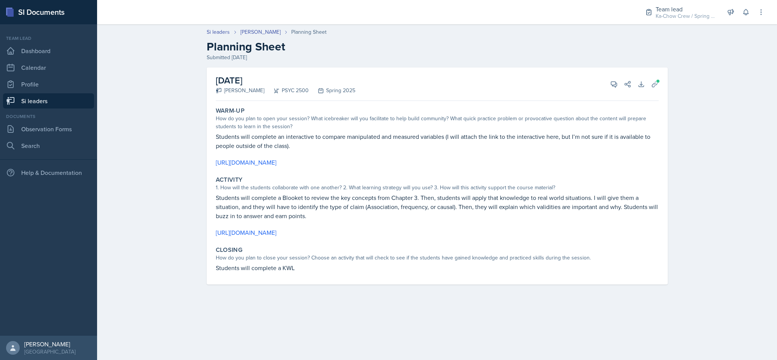
click at [682, 13] on div "Ka-Chow Crew / Spring 2025" at bounding box center [686, 16] width 61 height 8
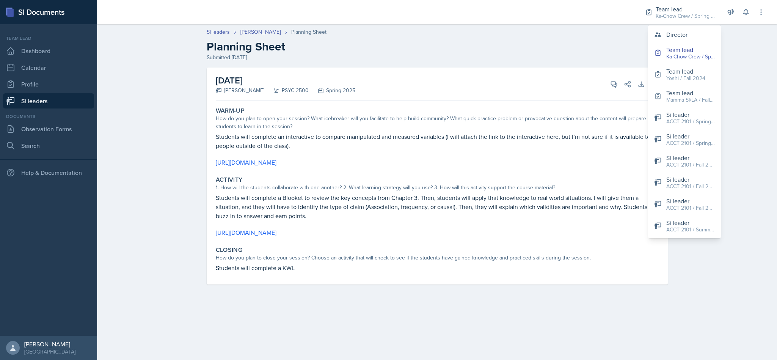
click at [591, 323] on main "Si leaders [PERSON_NAME] Planning Sheet Planning Sheet Submitted [DATE] [DATE] …" at bounding box center [437, 192] width 680 height 336
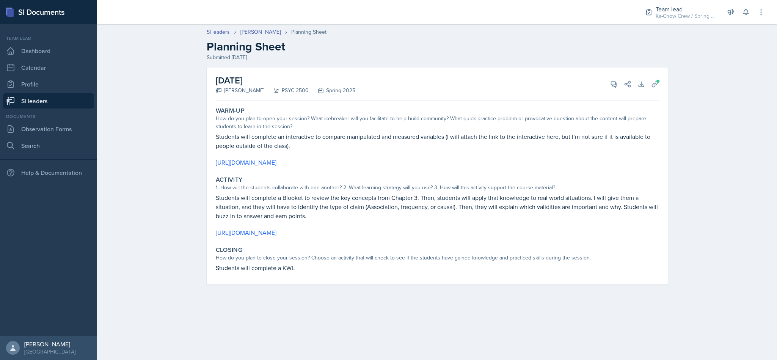
click at [74, 107] on link "Si leaders" at bounding box center [48, 100] width 91 height 15
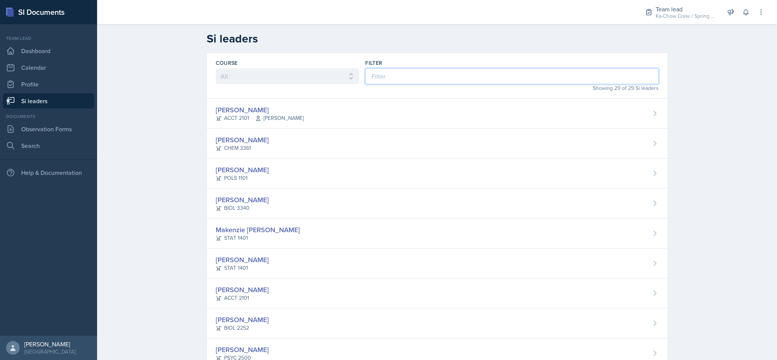
click at [497, 77] on input at bounding box center [511, 76] width 293 height 16
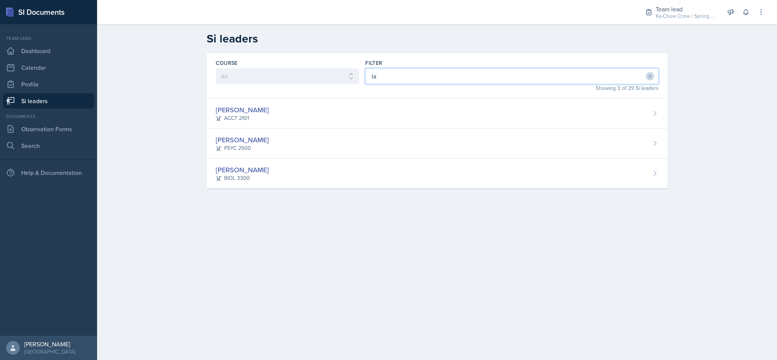
type input "lak"
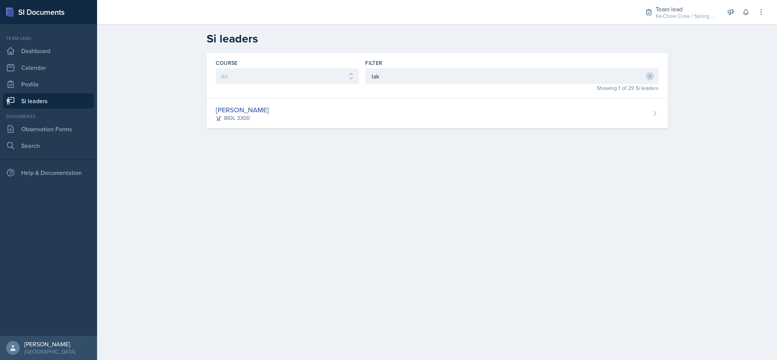
click at [481, 110] on div "[PERSON_NAME] BIOL 3300" at bounding box center [437, 114] width 461 height 30
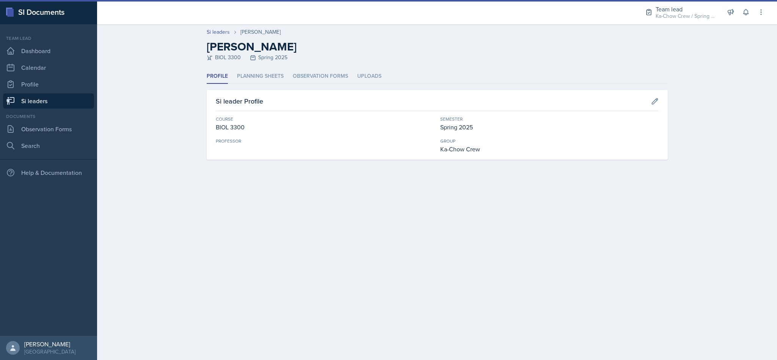
click at [266, 81] on li "Planning Sheets" at bounding box center [260, 76] width 47 height 15
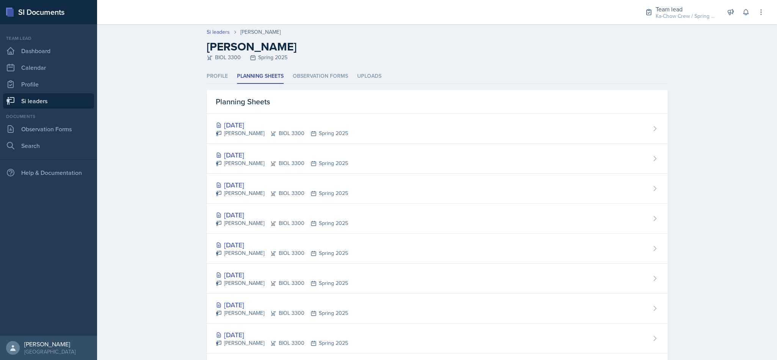
click at [378, 216] on div "[DATE] [PERSON_NAME][GEOGRAPHIC_DATA] BIOL 3300 Spring 2025" at bounding box center [437, 219] width 461 height 30
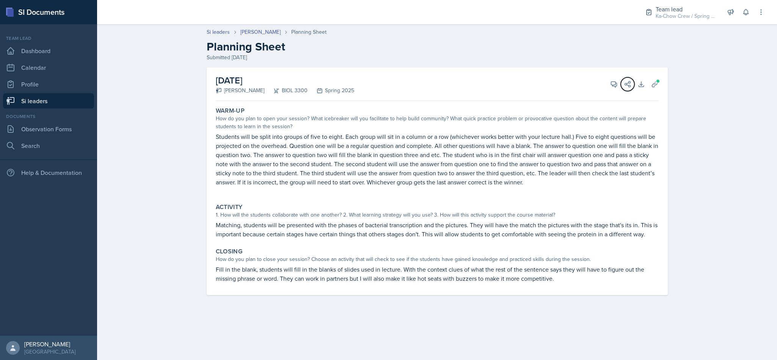
click at [629, 82] on icon at bounding box center [628, 84] width 6 height 6
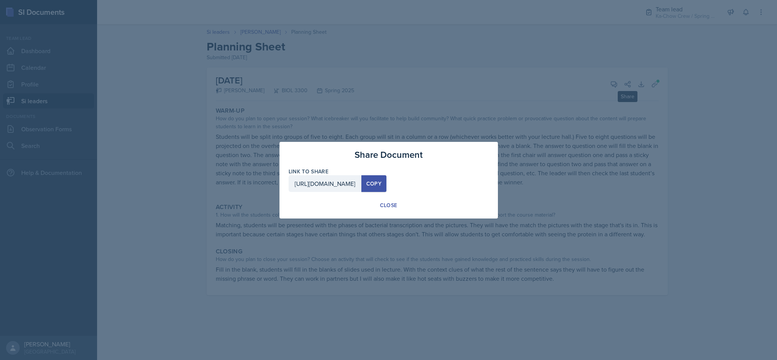
click at [382, 182] on div "Copy" at bounding box center [373, 184] width 15 height 6
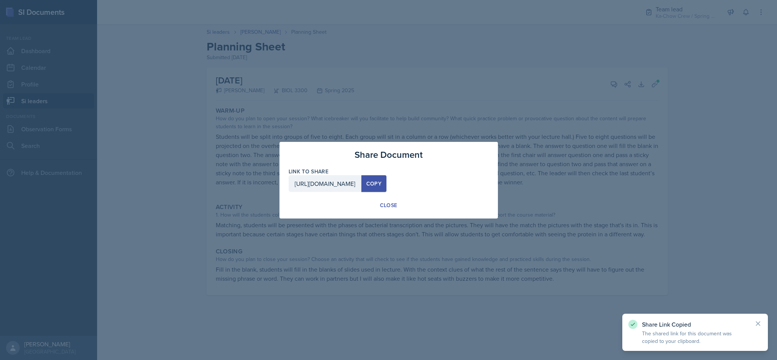
click at [398, 206] on button "Close" at bounding box center [389, 205] width 30 height 14
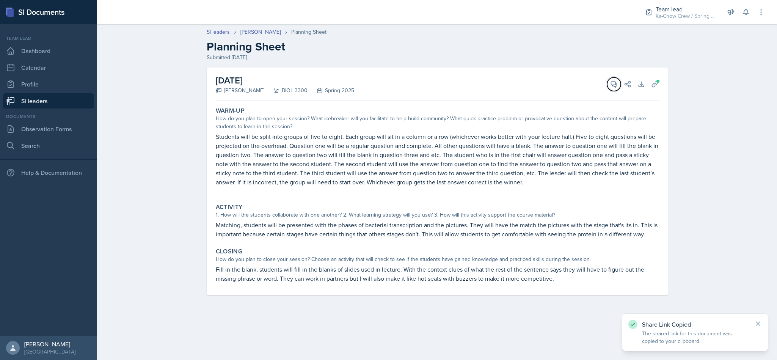
click at [613, 87] on icon at bounding box center [614, 84] width 8 height 8
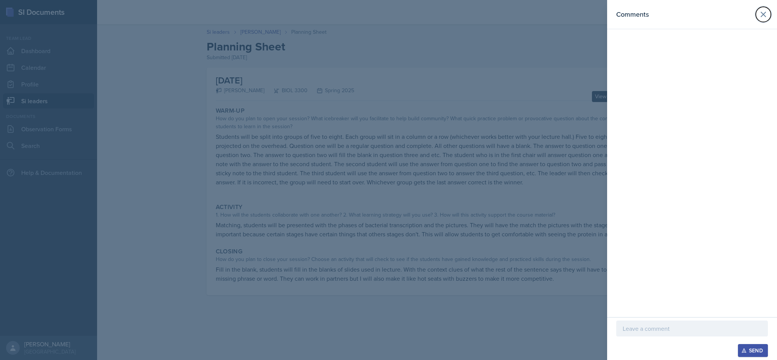
click at [761, 16] on icon at bounding box center [763, 14] width 5 height 5
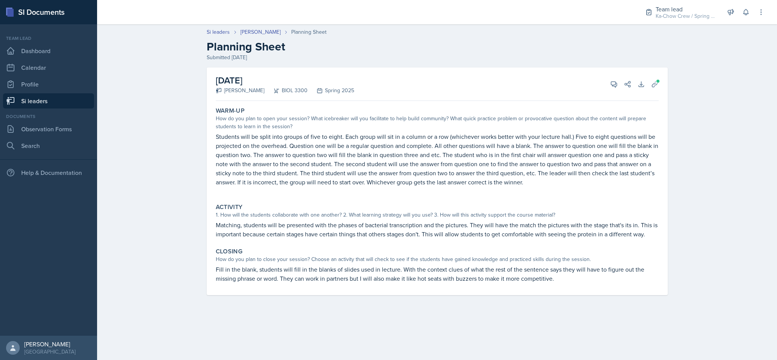
click at [66, 105] on link "Si leaders" at bounding box center [48, 100] width 91 height 15
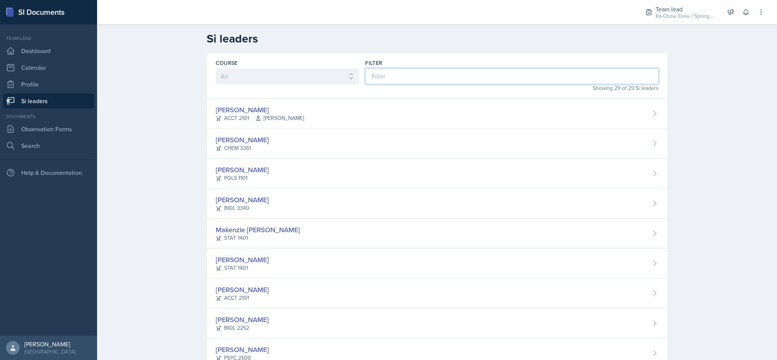
click at [479, 77] on input at bounding box center [511, 76] width 293 height 16
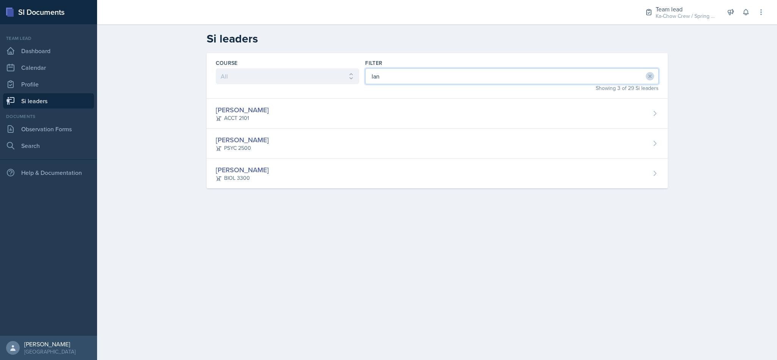
type input "lang"
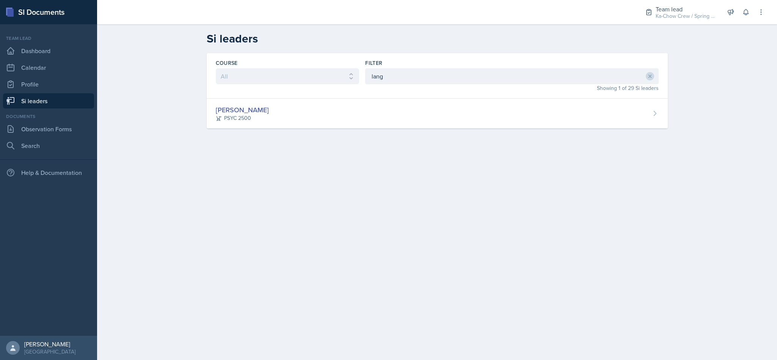
click at [500, 114] on div "[PERSON_NAME] PSYC 2500" at bounding box center [437, 114] width 461 height 30
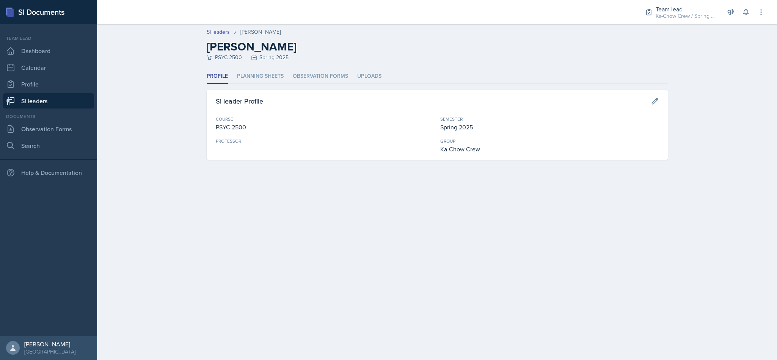
click at [255, 81] on li "Planning Sheets" at bounding box center [260, 76] width 47 height 15
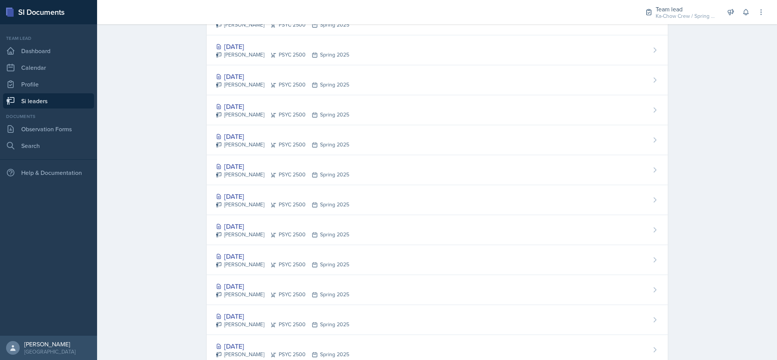
scroll to position [362, 0]
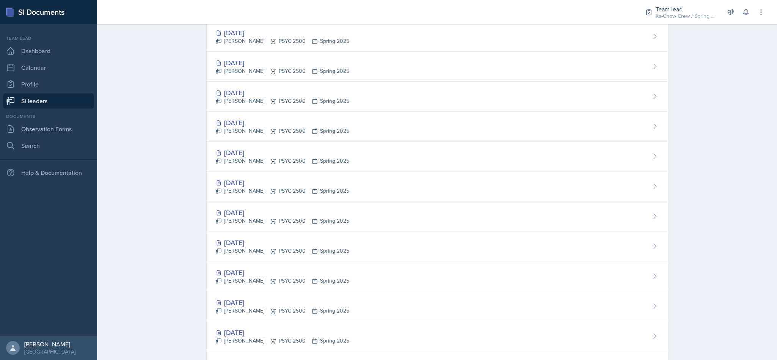
click at [444, 188] on div "[DATE] [PERSON_NAME] PSYC 2500 Spring 2025" at bounding box center [437, 186] width 461 height 30
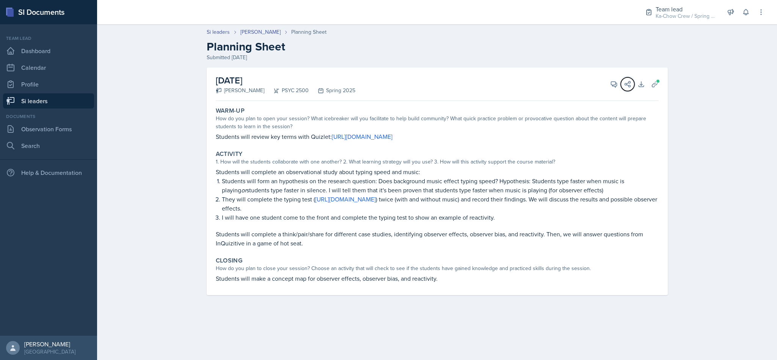
click at [626, 85] on icon at bounding box center [628, 84] width 8 height 8
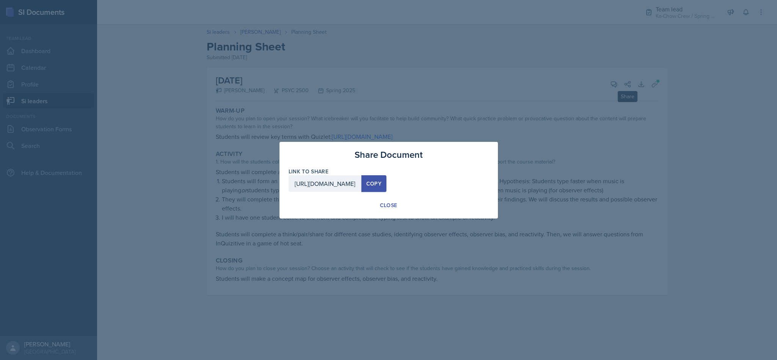
click at [382, 184] on div "Copy" at bounding box center [373, 184] width 15 height 6
click at [518, 251] on div at bounding box center [388, 180] width 777 height 360
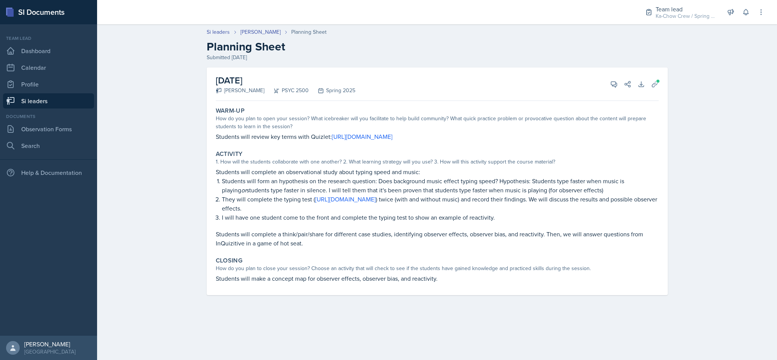
click at [67, 102] on link "Si leaders" at bounding box center [48, 100] width 91 height 15
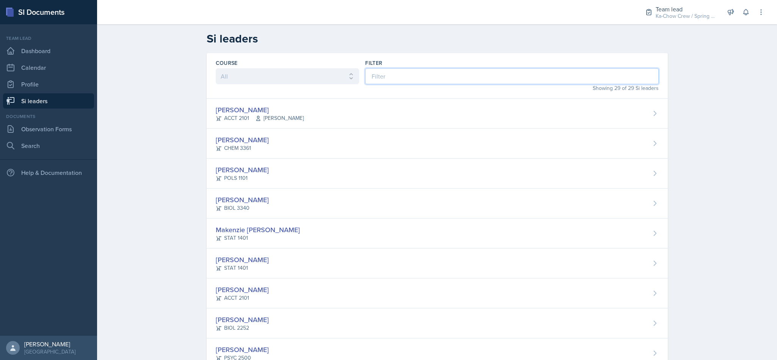
click at [519, 79] on input at bounding box center [511, 76] width 293 height 16
type input "la"
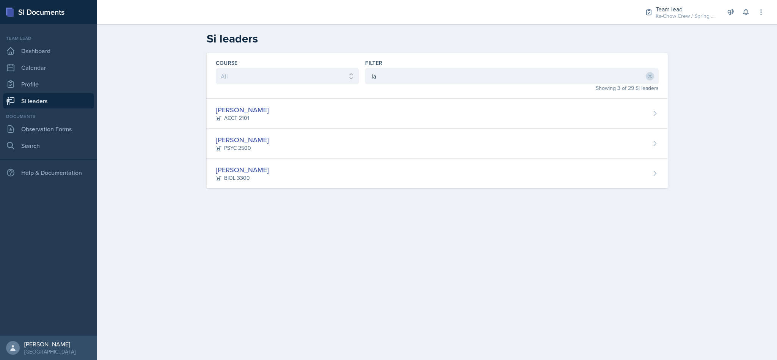
click at [497, 172] on div "[PERSON_NAME] BIOL 3300" at bounding box center [437, 174] width 461 height 30
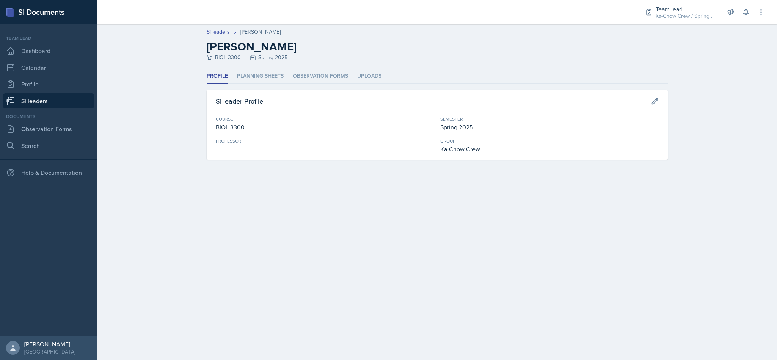
click at [261, 77] on li "Planning Sheets" at bounding box center [260, 76] width 47 height 15
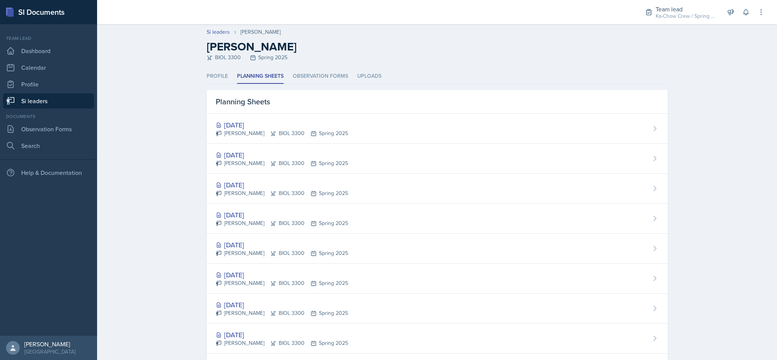
click at [423, 278] on div "[DATE] [PERSON_NAME][GEOGRAPHIC_DATA] BIOL 3300 Spring 2025" at bounding box center [437, 279] width 461 height 30
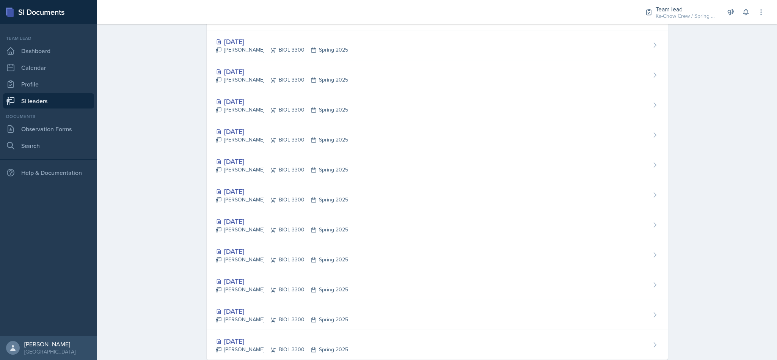
scroll to position [407, 0]
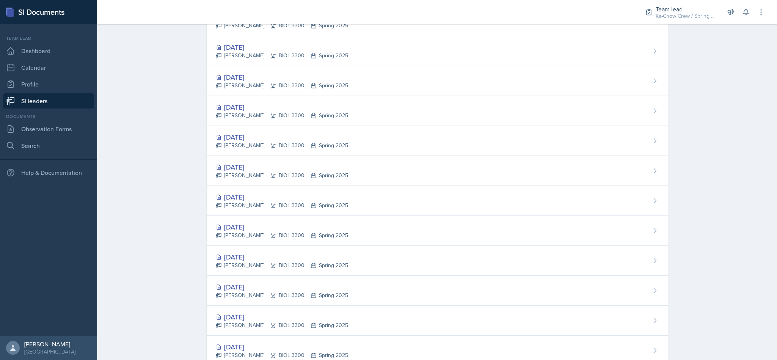
click at [453, 182] on div "[DATE] [PERSON_NAME][GEOGRAPHIC_DATA] BIOL 3300 Spring 2025" at bounding box center [437, 171] width 461 height 30
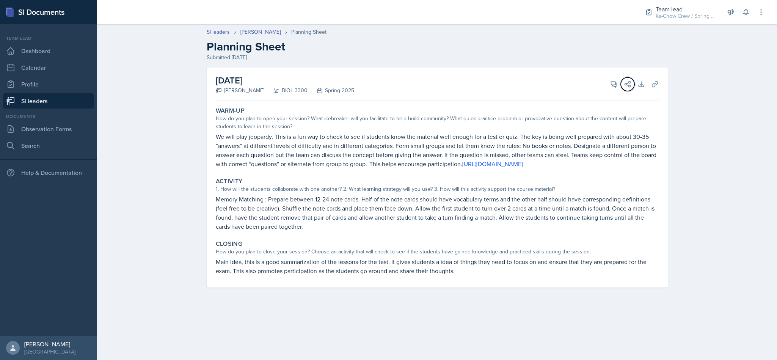
click at [629, 89] on button "Share" at bounding box center [628, 84] width 14 height 14
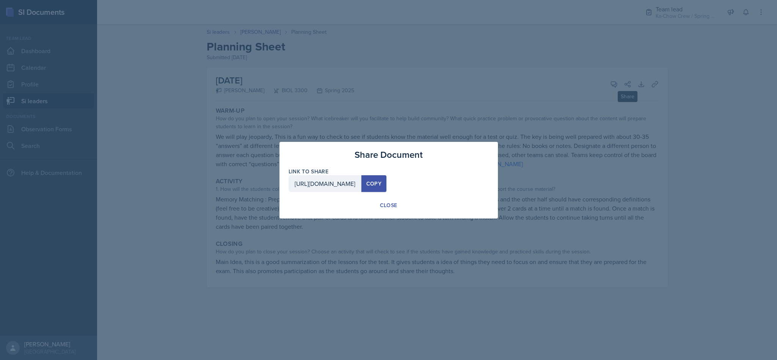
click at [590, 179] on div at bounding box center [388, 180] width 777 height 360
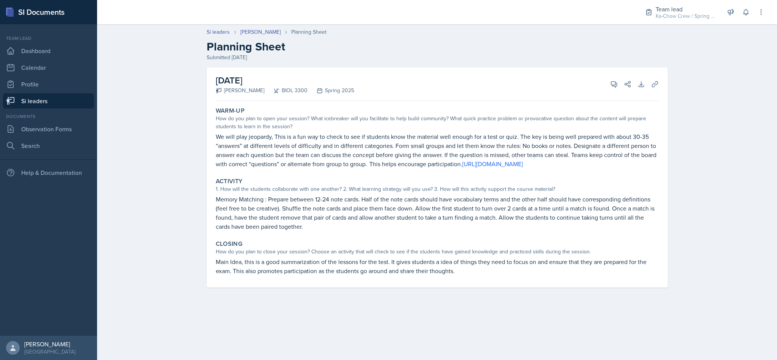
click at [652, 77] on div "[DATE] [PERSON_NAME][GEOGRAPHIC_DATA] BIOL 3300 Spring 2025 View Comments Comme…" at bounding box center [437, 84] width 443 height 33
click at [660, 82] on button "Uploads" at bounding box center [655, 84] width 14 height 14
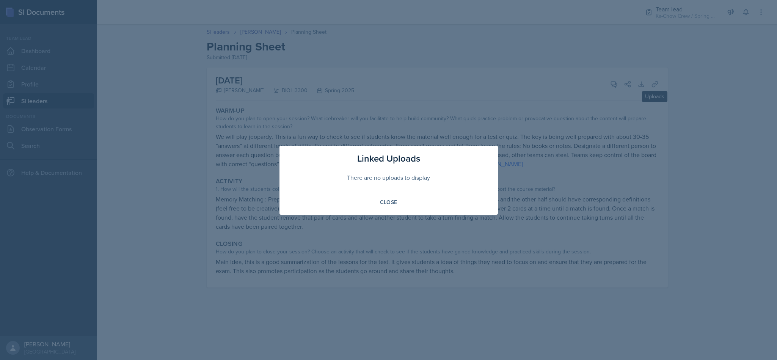
click at [621, 132] on div at bounding box center [388, 180] width 777 height 360
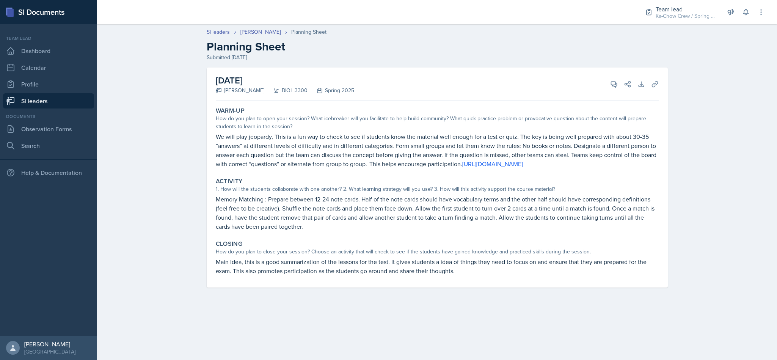
click at [608, 88] on button "View Comments" at bounding box center [614, 84] width 14 height 14
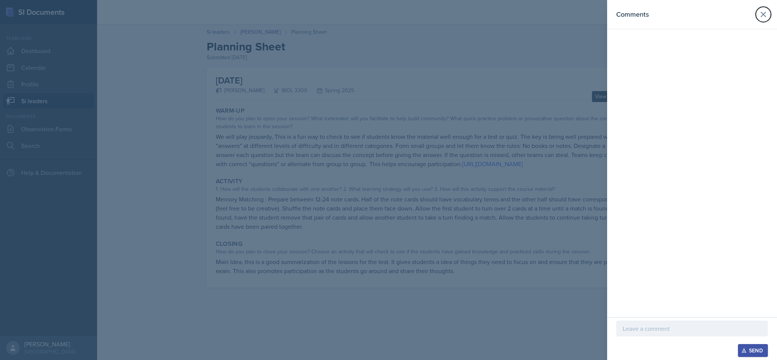
click at [761, 21] on button at bounding box center [763, 14] width 15 height 15
